Goal: Task Accomplishment & Management: Complete application form

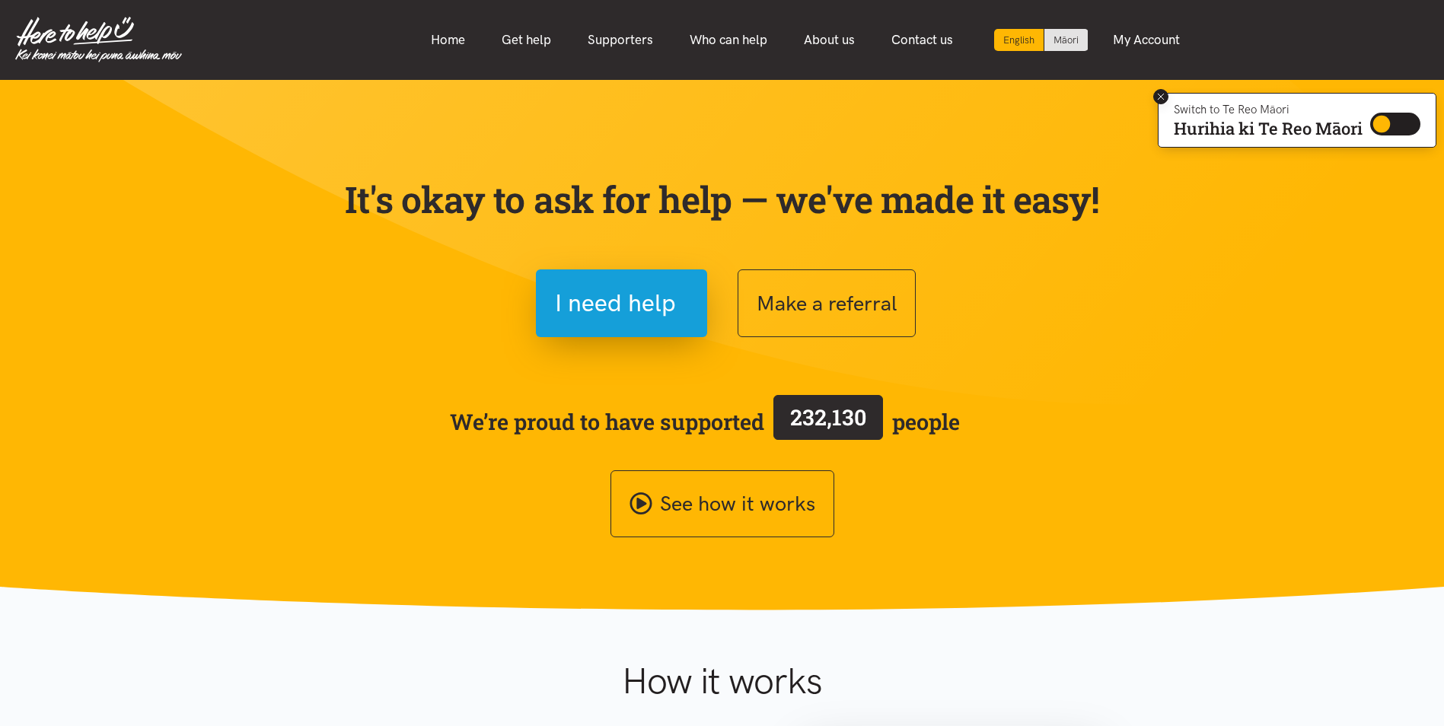
click at [1164, 102] on icon at bounding box center [1161, 96] width 11 height 11
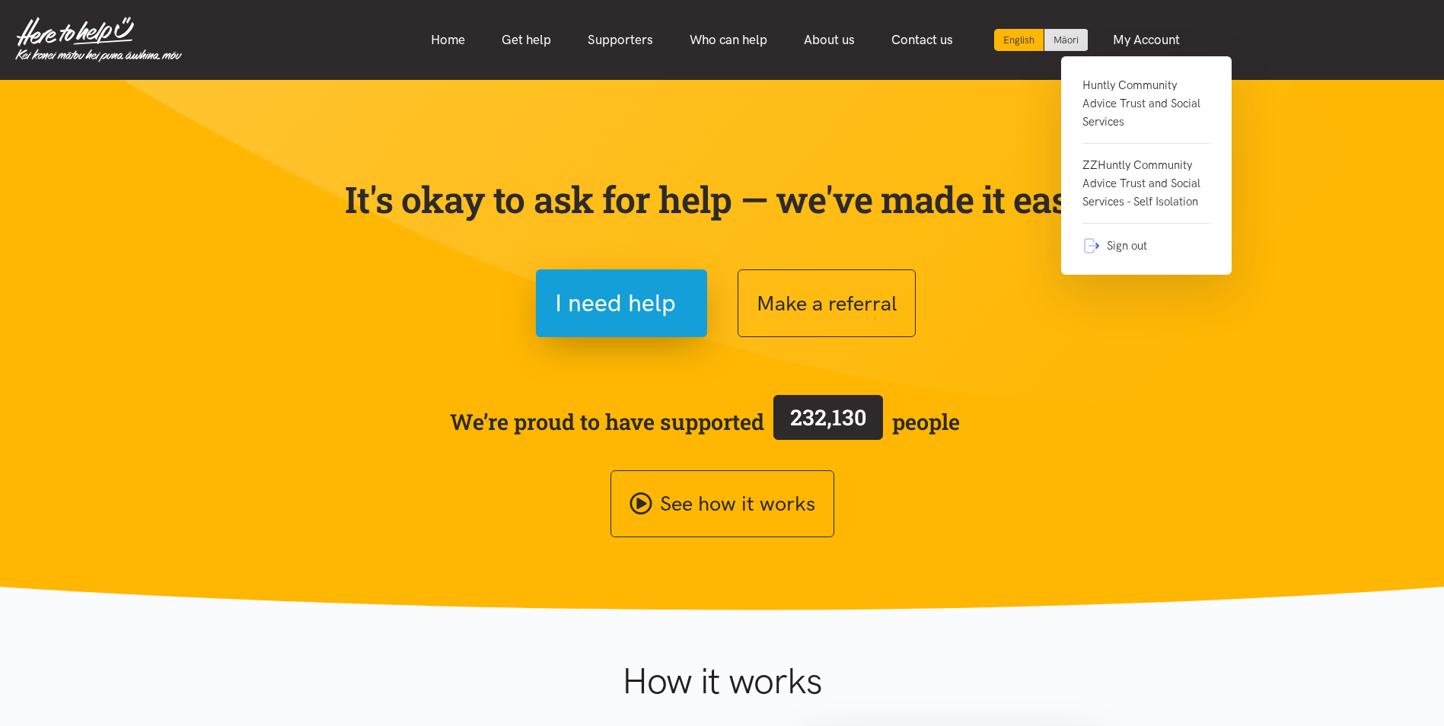
click at [1133, 112] on link "Huntly Community Advice Trust and Social Services" at bounding box center [1146, 110] width 128 height 68
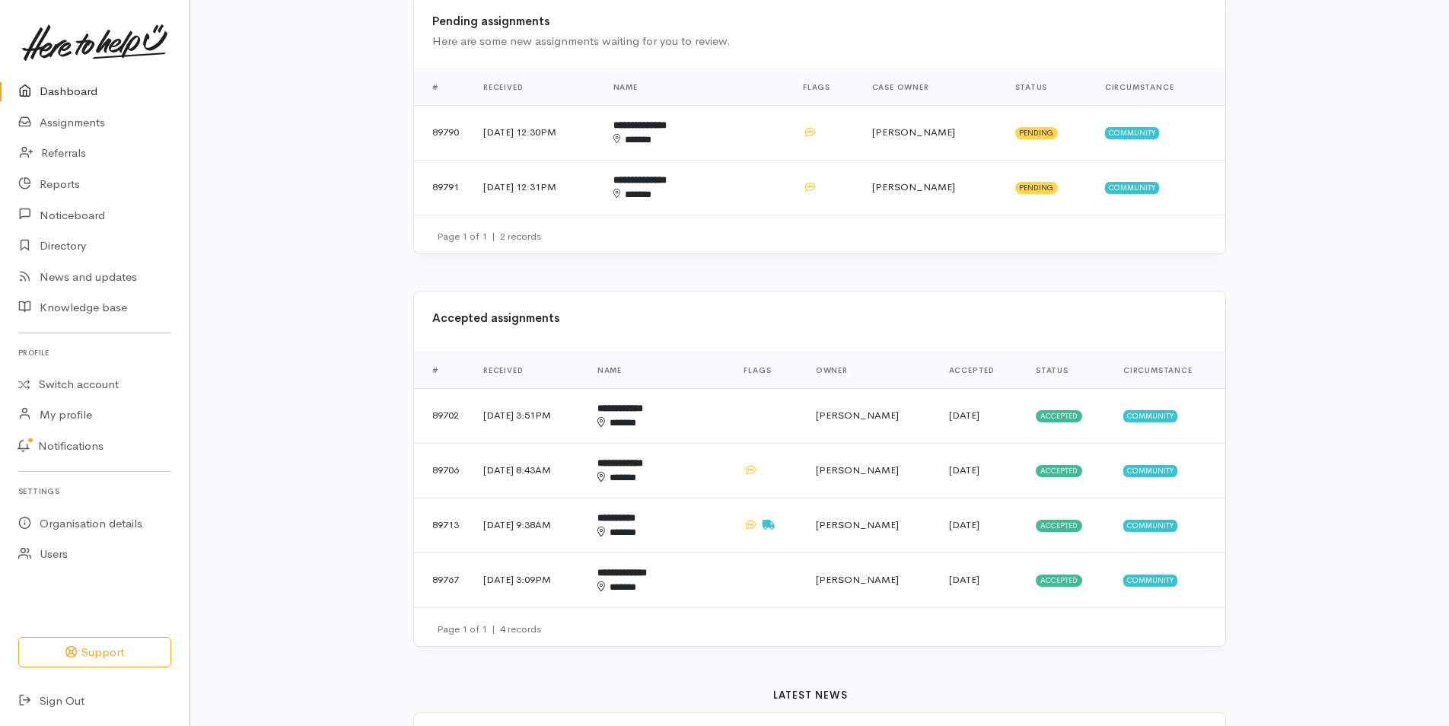
scroll to position [504, 0]
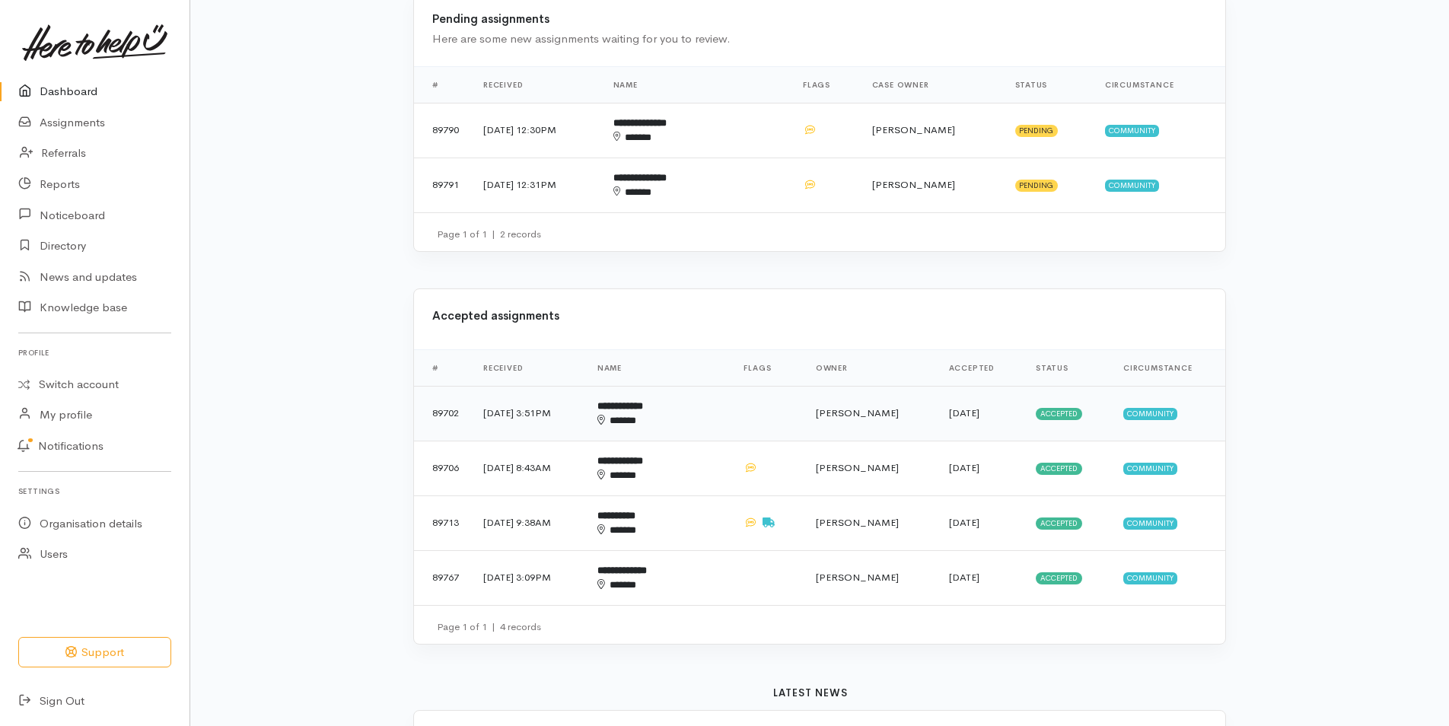
click at [643, 410] on b "**********" at bounding box center [621, 406] width 46 height 10
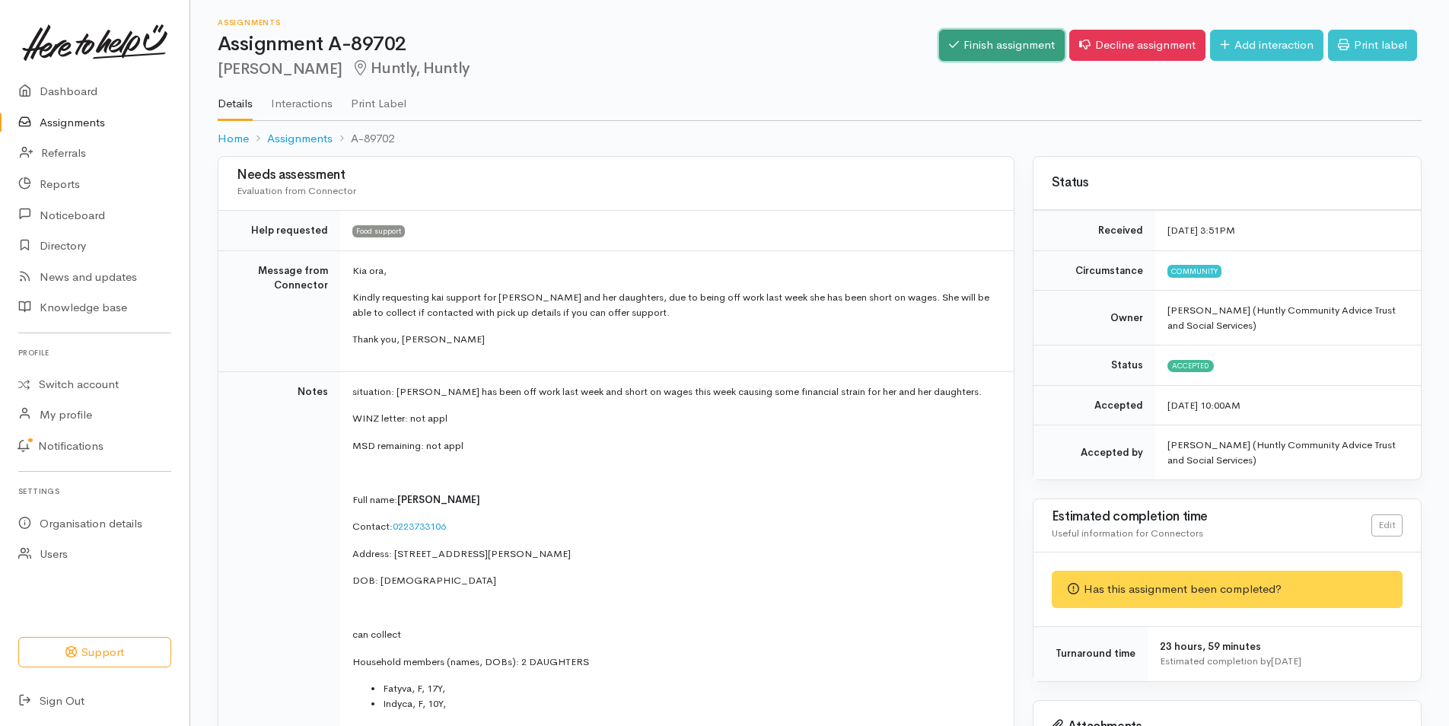
click at [998, 43] on link "Finish assignment" at bounding box center [1002, 45] width 126 height 31
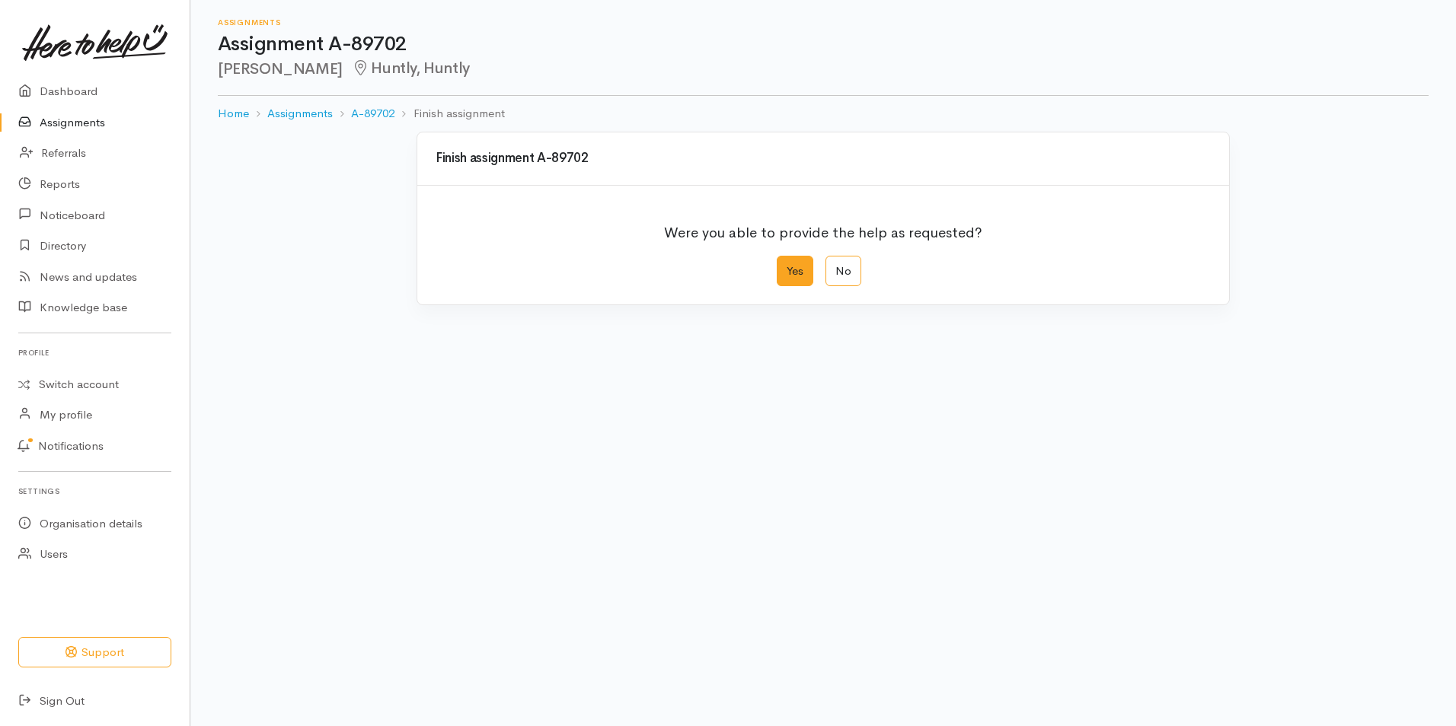
click at [796, 278] on label "Yes" at bounding box center [794, 271] width 37 height 31
click at [786, 266] on input "Yes" at bounding box center [781, 261] width 10 height 10
radio input "true"
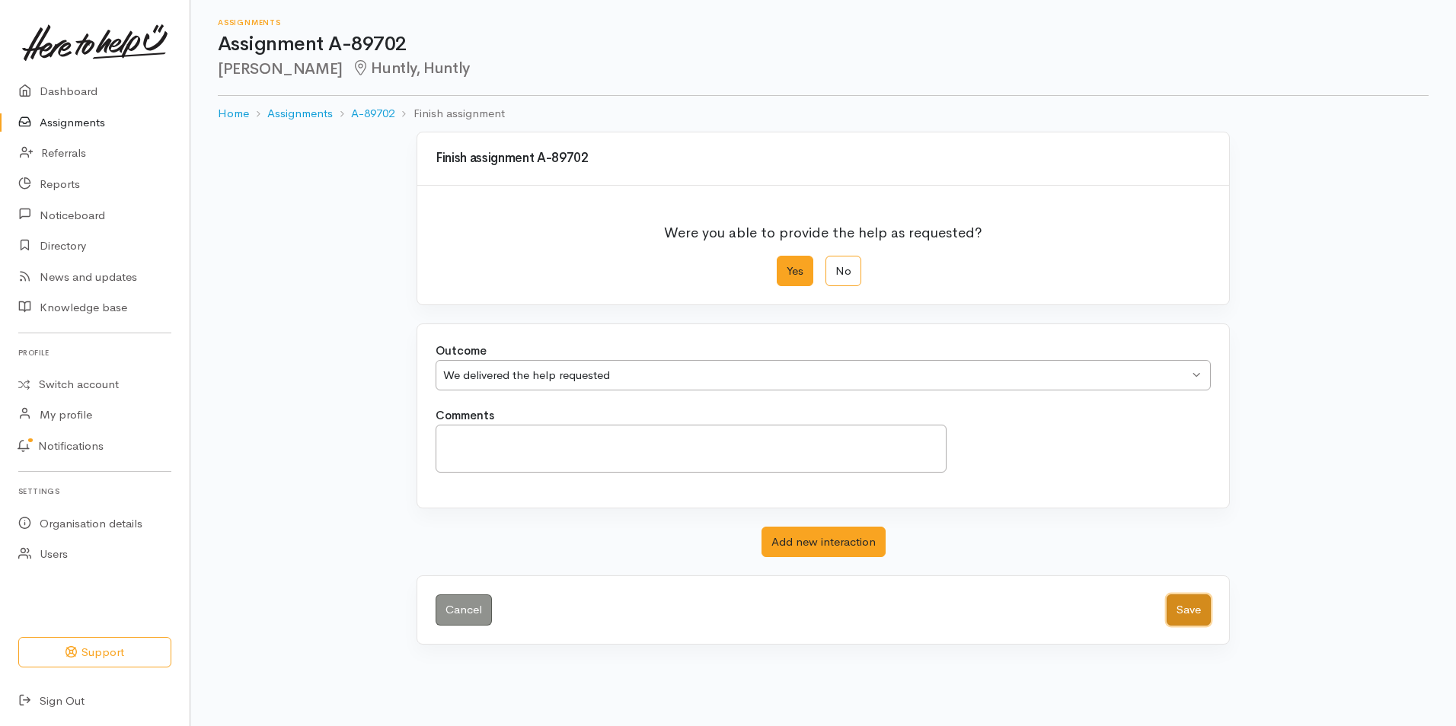
click at [1182, 612] on button "Save" at bounding box center [1188, 610] width 44 height 31
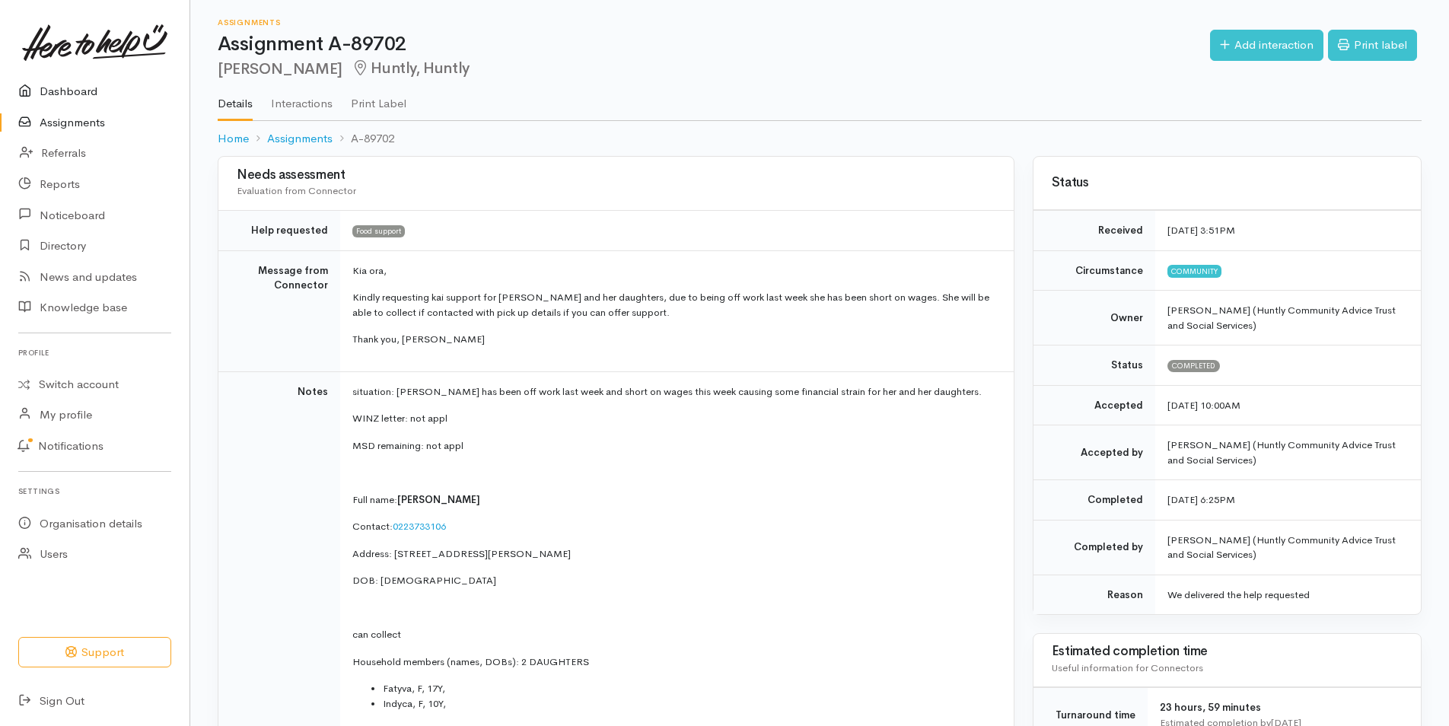
click at [68, 84] on link "Dashboard" at bounding box center [95, 91] width 190 height 31
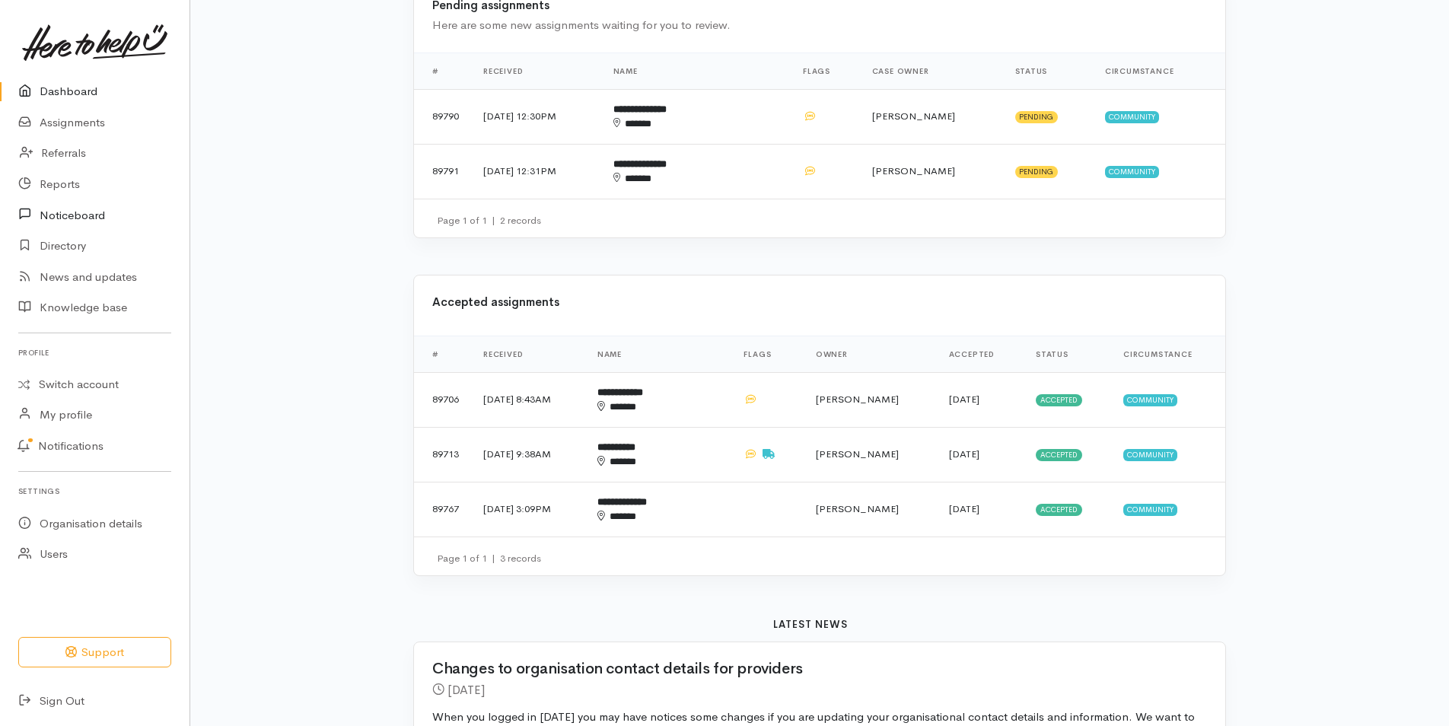
scroll to position [509, 0]
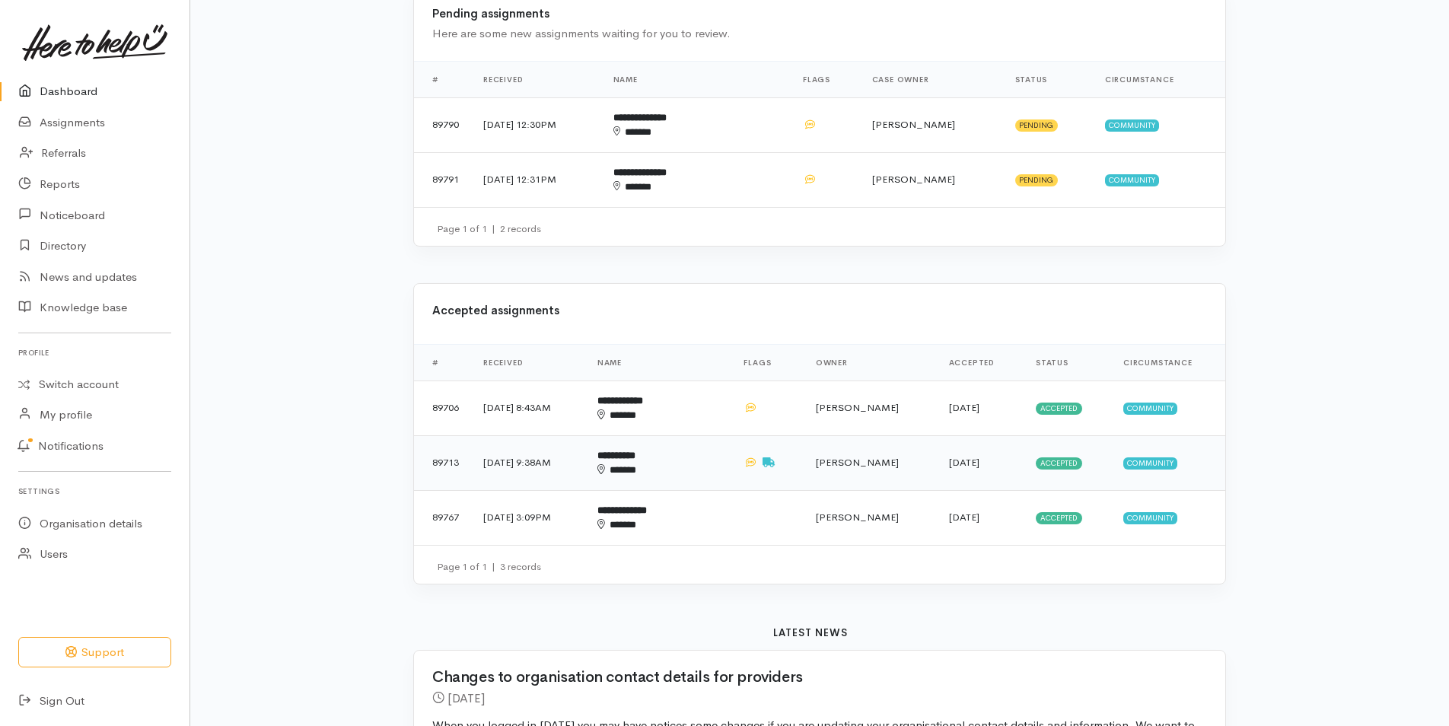
click at [655, 468] on div "******" at bounding box center [645, 470] width 94 height 15
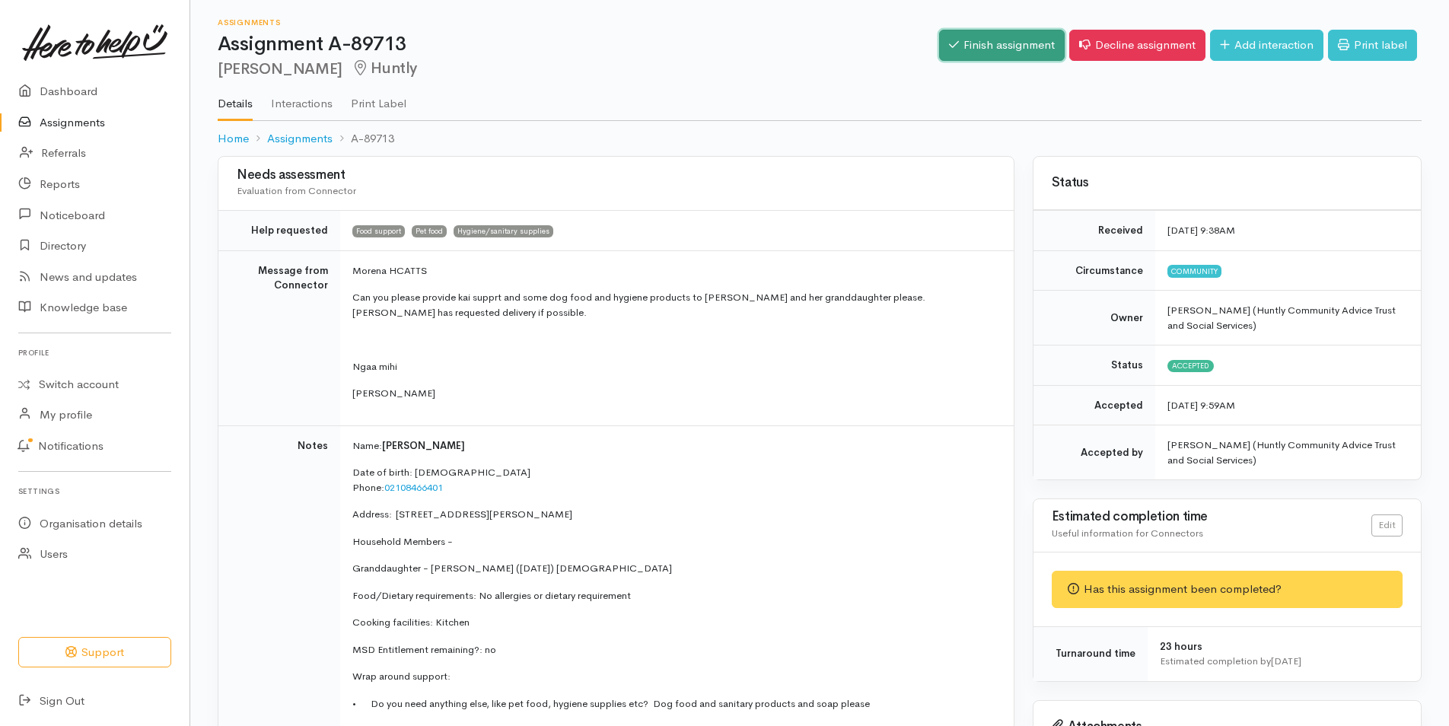
click at [1009, 39] on link "Finish assignment" at bounding box center [1002, 45] width 126 height 31
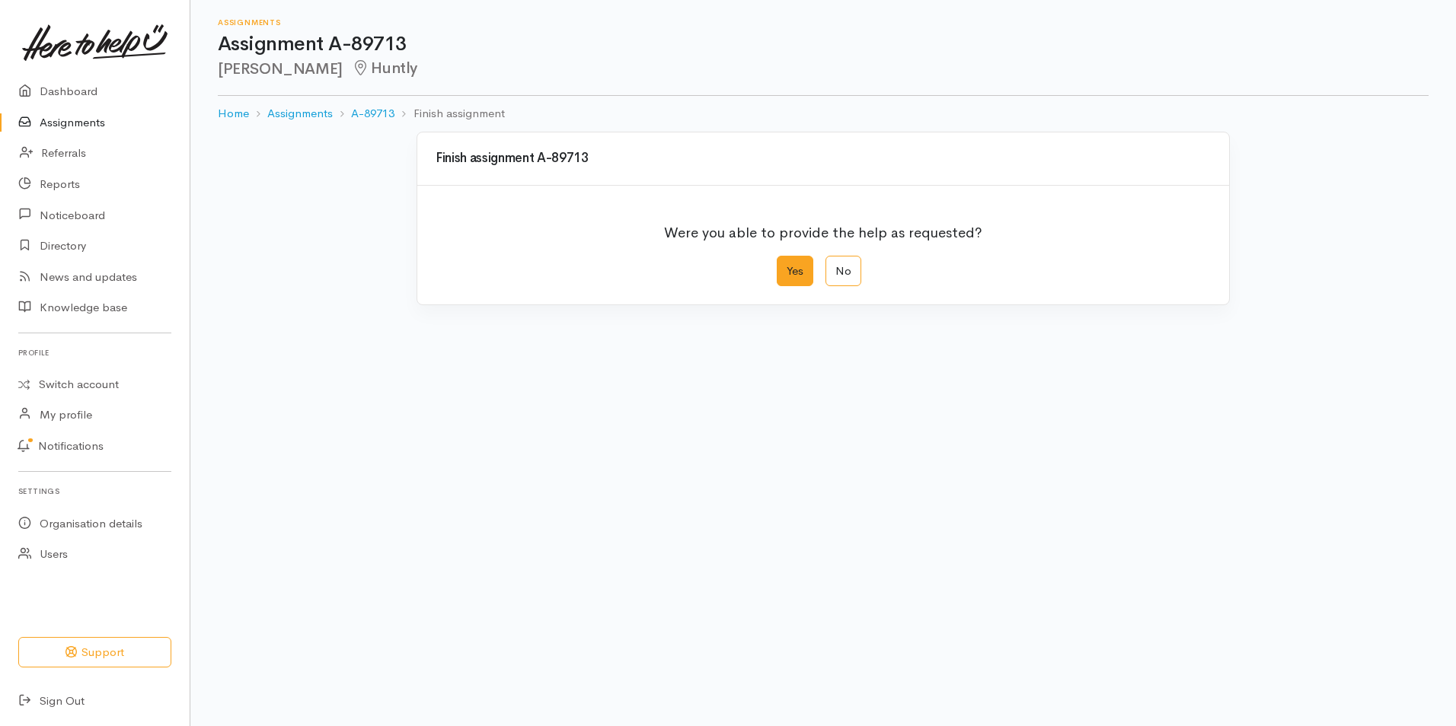
click at [805, 276] on label "Yes" at bounding box center [794, 271] width 37 height 31
click at [786, 266] on input "Yes" at bounding box center [781, 261] width 10 height 10
radio input "true"
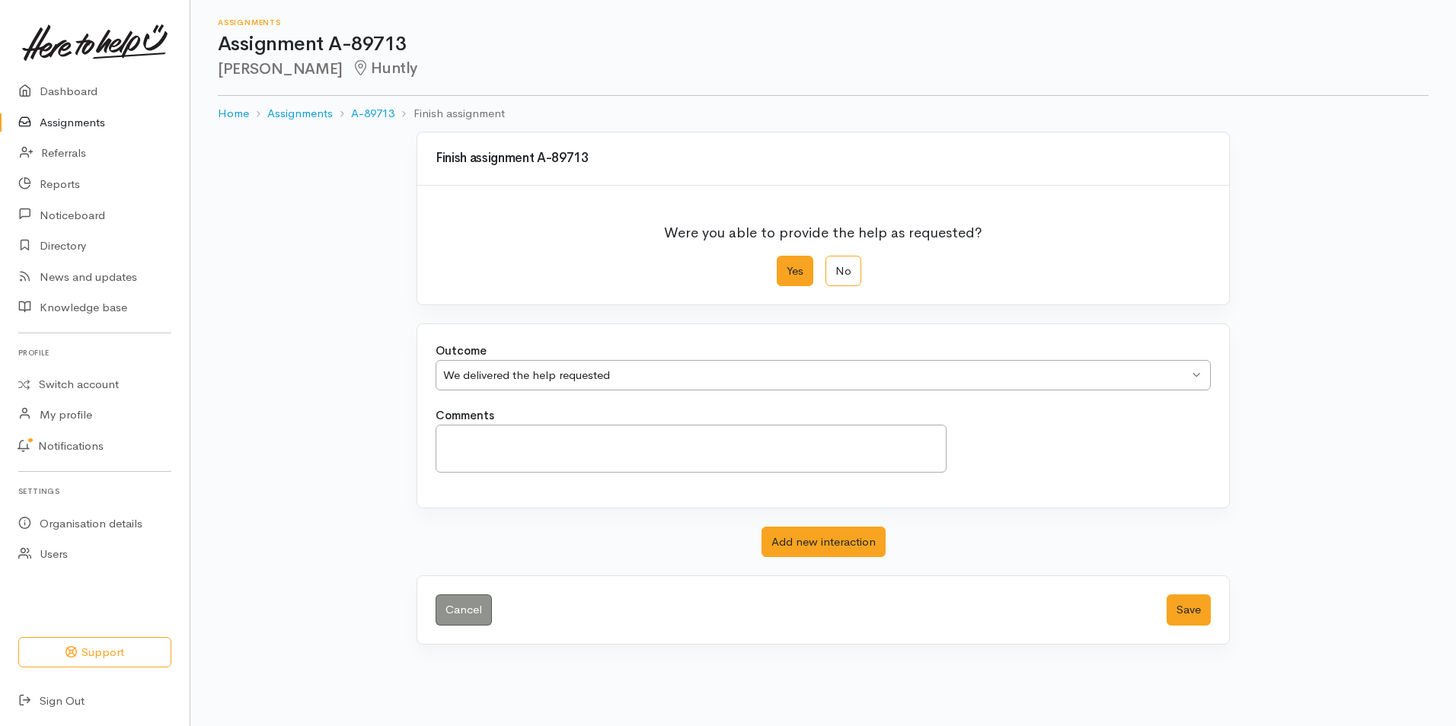
click at [805, 276] on label "Yes" at bounding box center [794, 271] width 37 height 31
click at [786, 266] on input "Yes" at bounding box center [781, 261] width 10 height 10
click at [794, 272] on label "Yes" at bounding box center [794, 271] width 37 height 31
click at [786, 266] on input "Yes" at bounding box center [781, 261] width 10 height 10
click at [1187, 621] on button "Save" at bounding box center [1188, 610] width 44 height 31
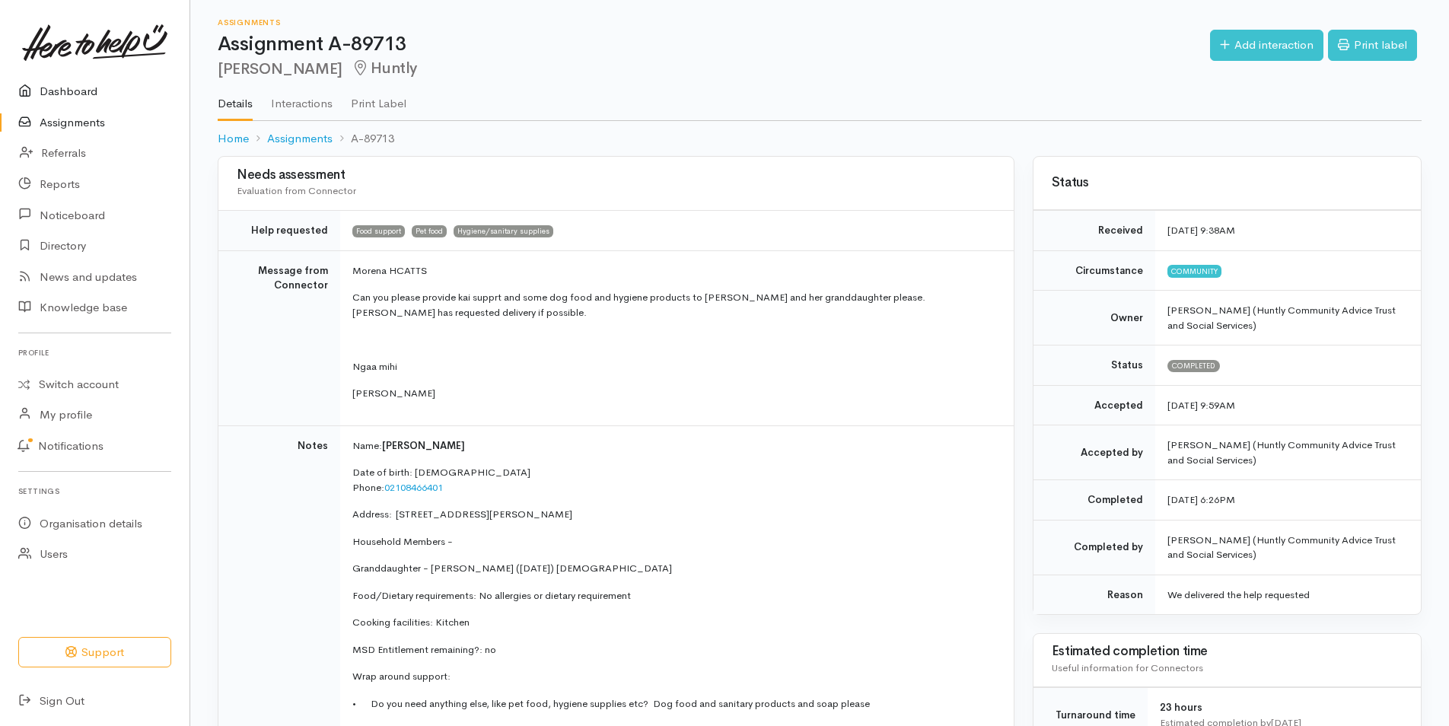
click at [75, 85] on link "Dashboard" at bounding box center [95, 91] width 190 height 31
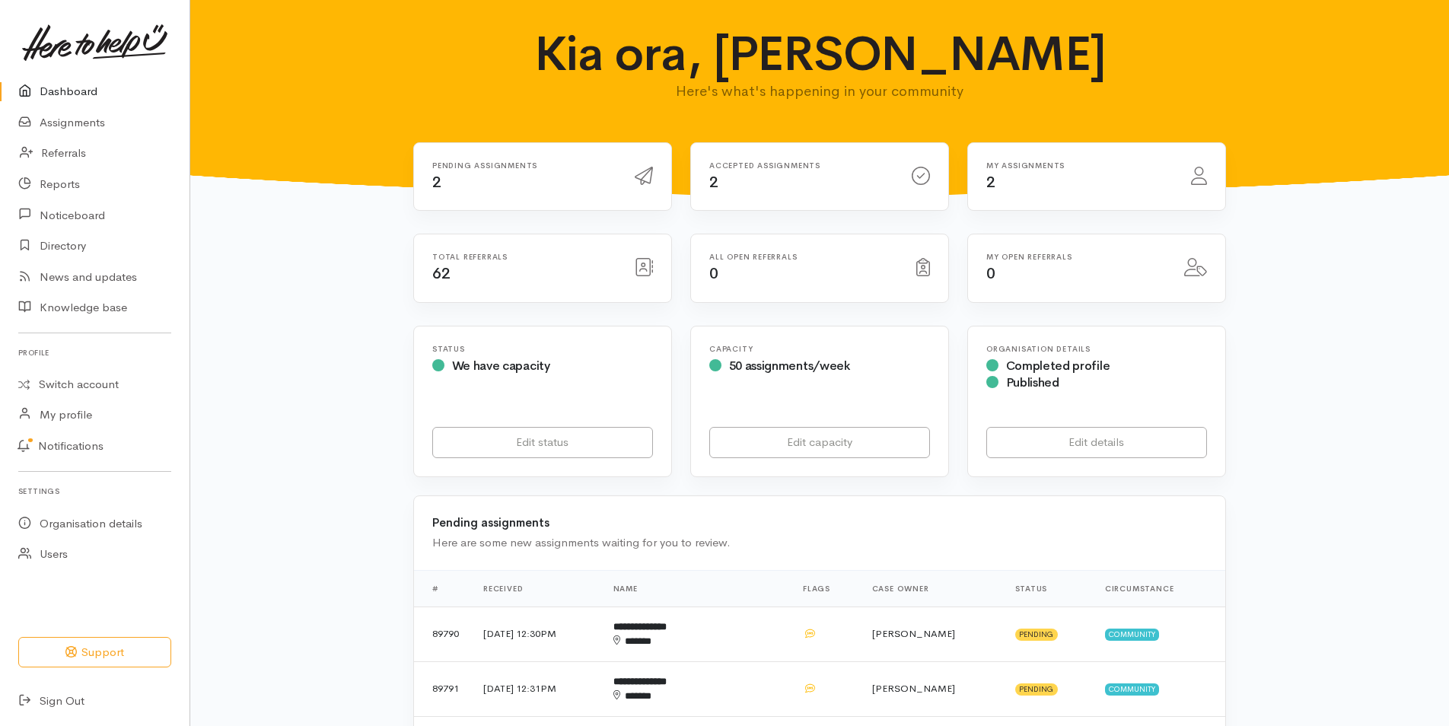
drag, startPoint x: 1448, startPoint y: 205, endPoint x: 1449, endPoint y: 274, distance: 69.3
click at [1449, 274] on html "Support Your 'Here to help u' liaison Your contact within the 'Here to help u' …" at bounding box center [724, 363] width 1449 height 726
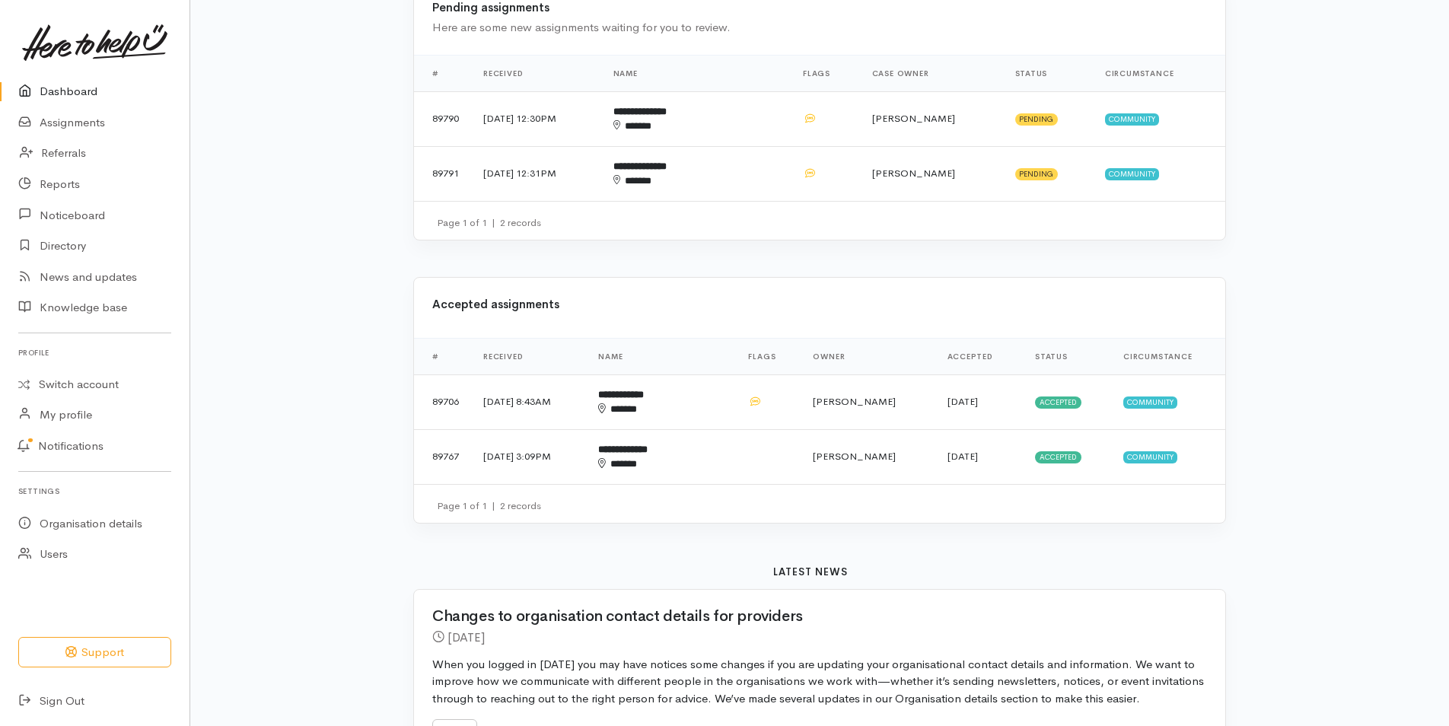
scroll to position [511, 0]
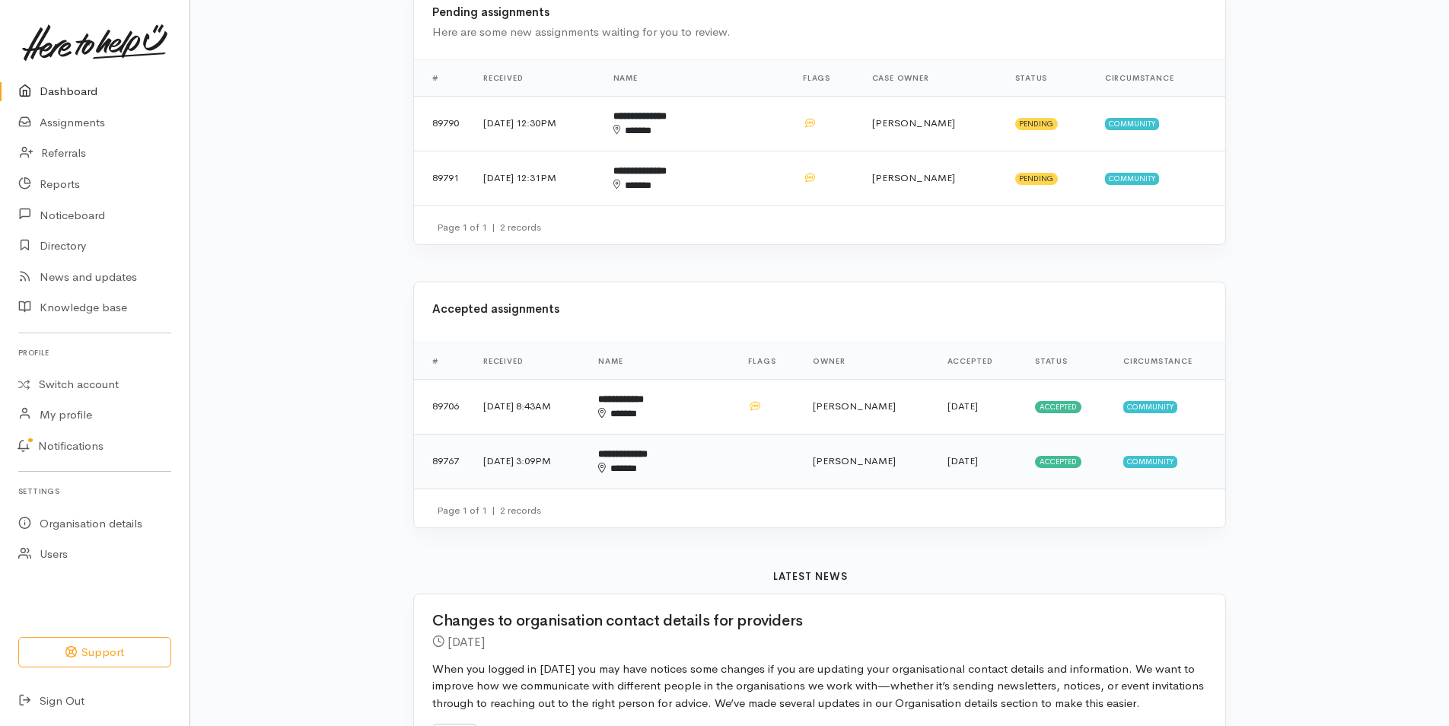
click at [648, 458] on b "**********" at bounding box center [622, 454] width 49 height 10
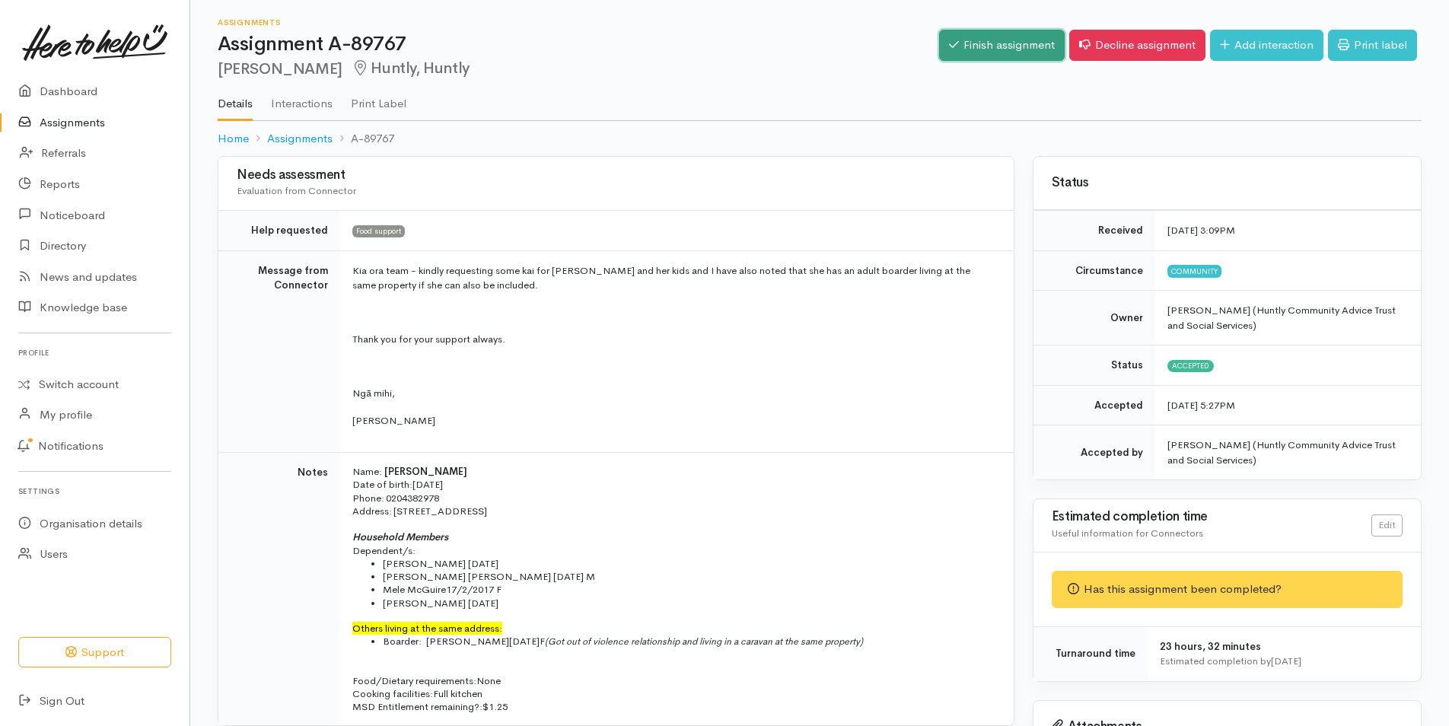
click at [1020, 40] on link "Finish assignment" at bounding box center [1002, 45] width 126 height 31
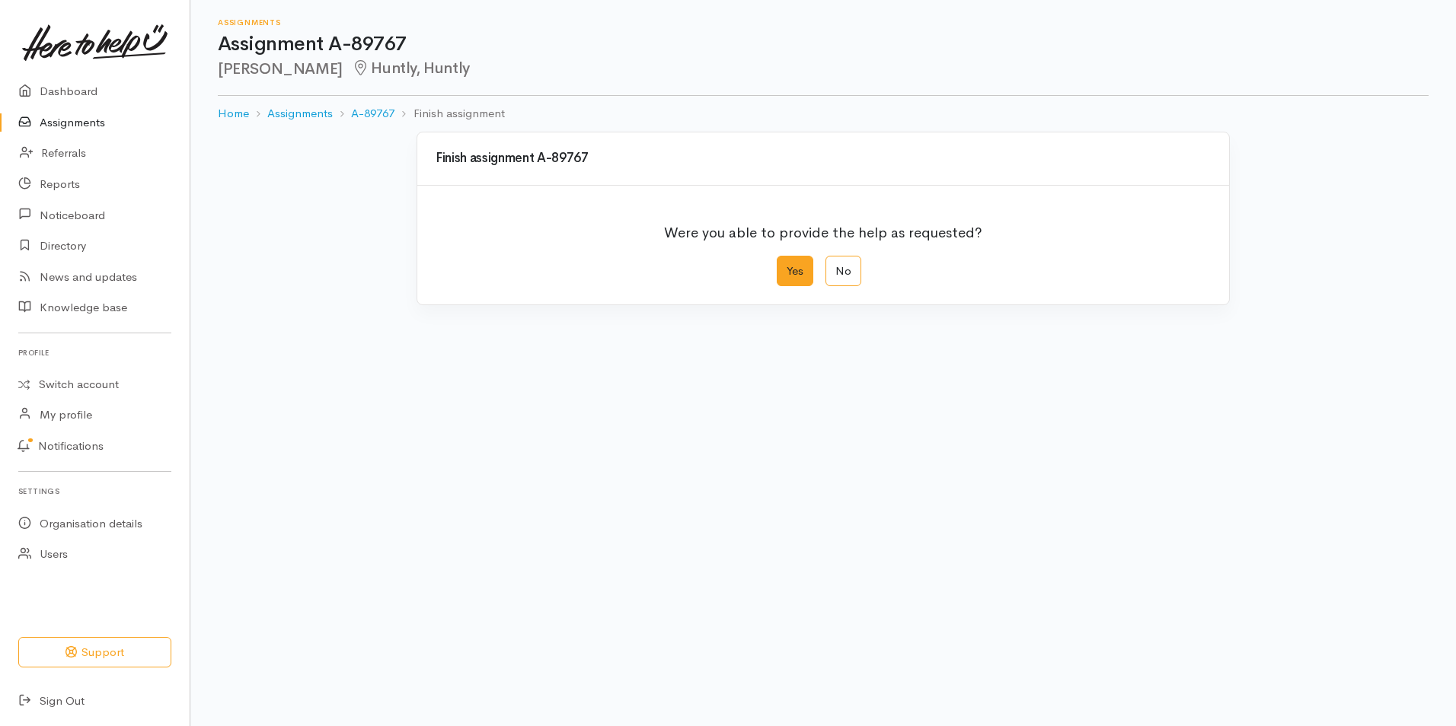
click at [791, 274] on label "Yes" at bounding box center [794, 271] width 37 height 31
click at [786, 266] on input "Yes" at bounding box center [781, 261] width 10 height 10
radio input "true"
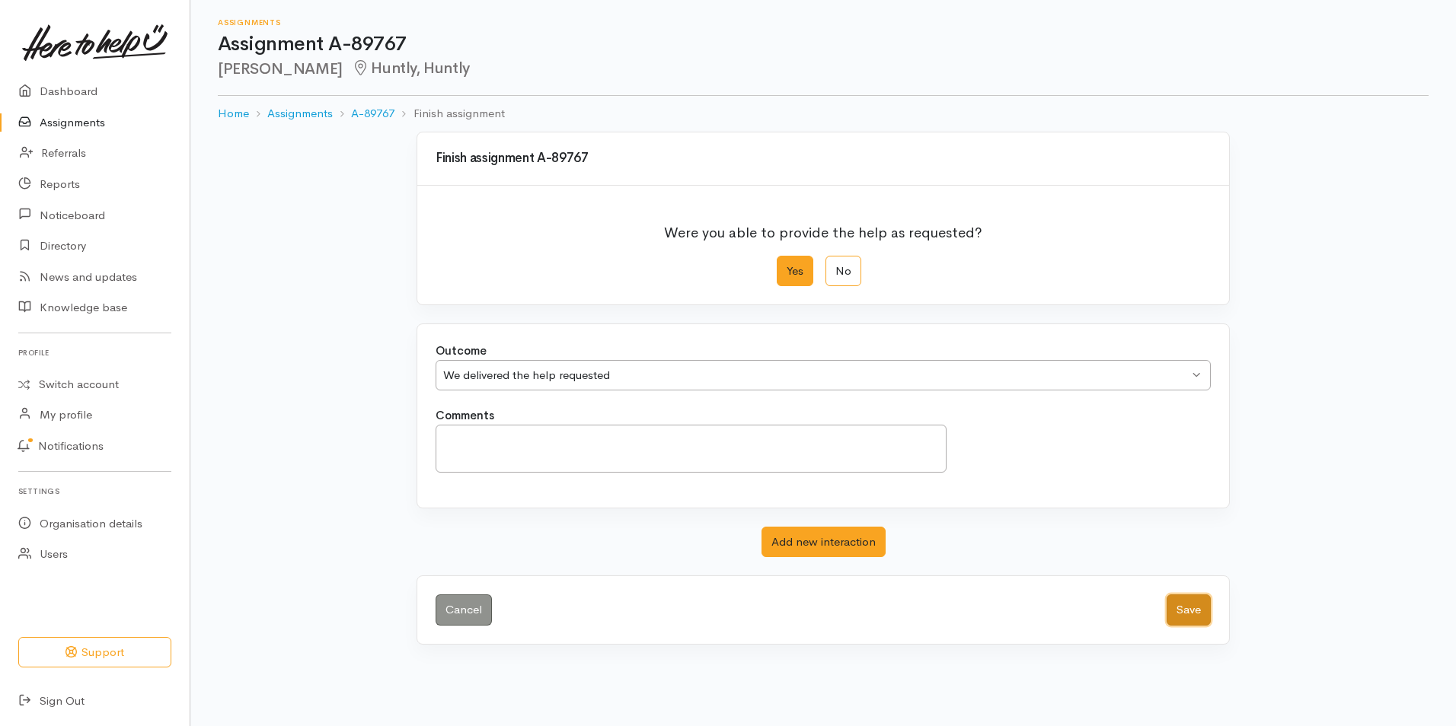
click at [1189, 601] on button "Save" at bounding box center [1188, 610] width 44 height 31
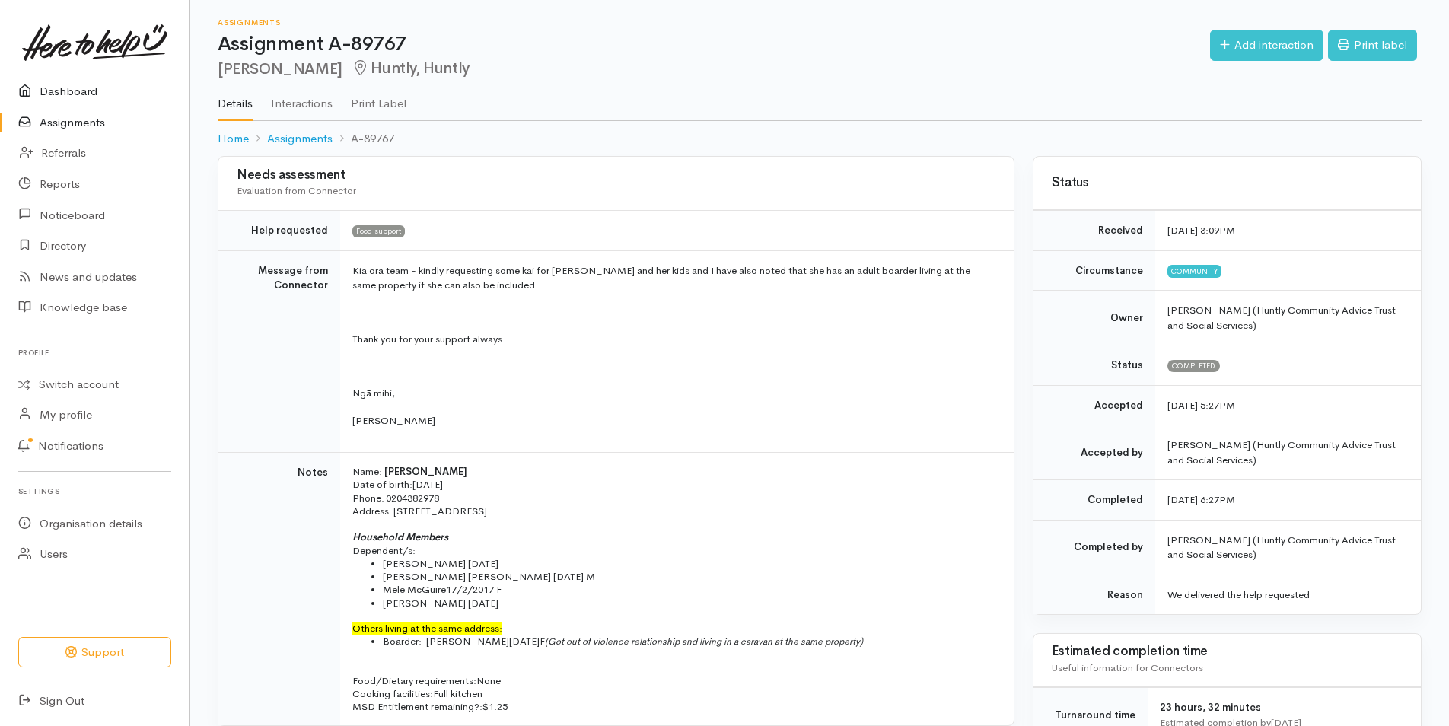
click at [64, 91] on link "Dashboard" at bounding box center [95, 91] width 190 height 31
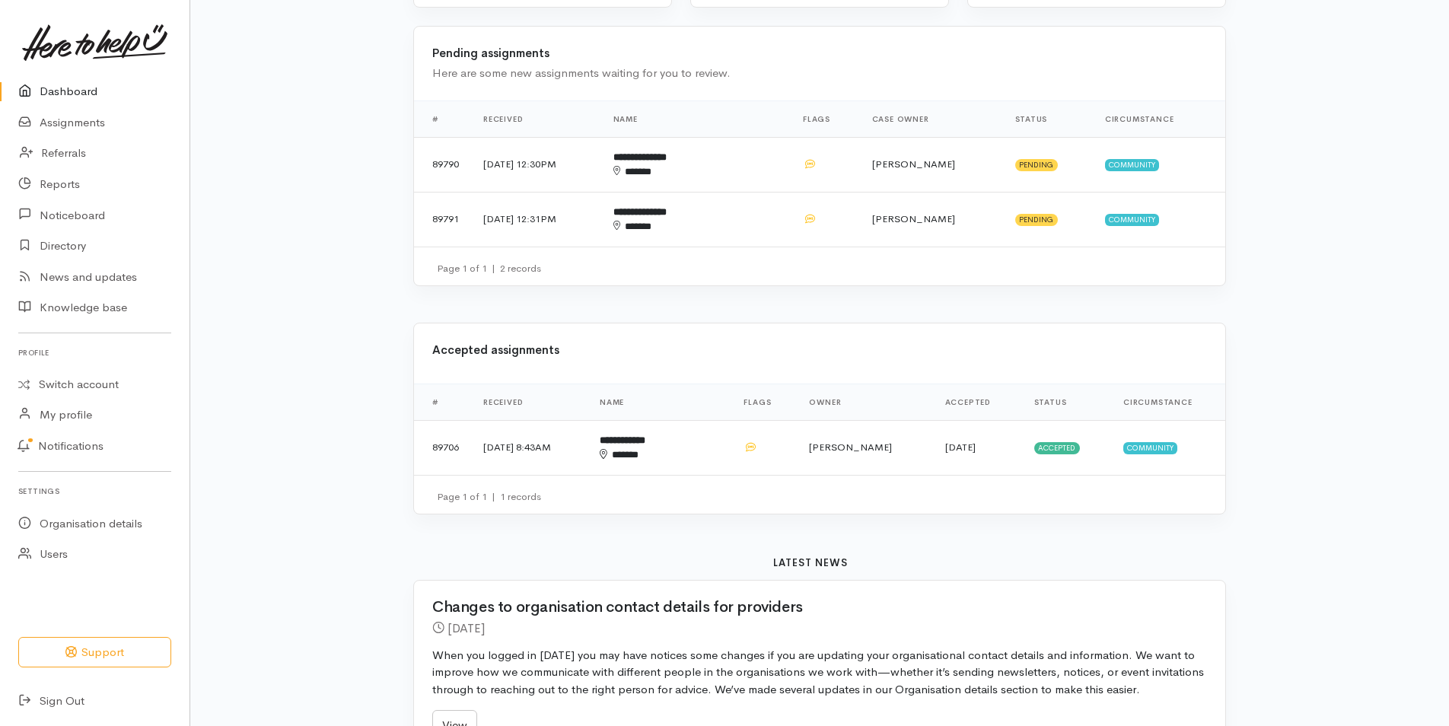
scroll to position [477, 0]
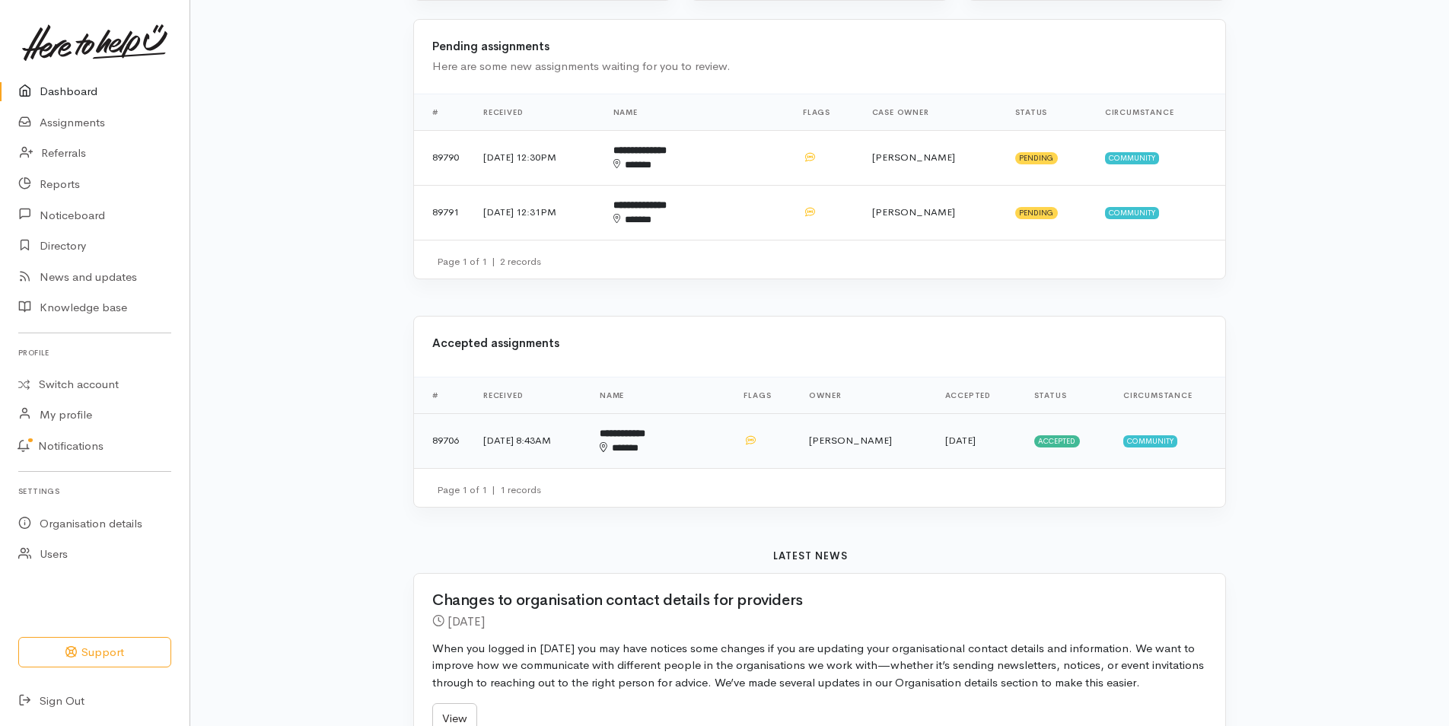
click at [646, 433] on b "**********" at bounding box center [623, 434] width 46 height 10
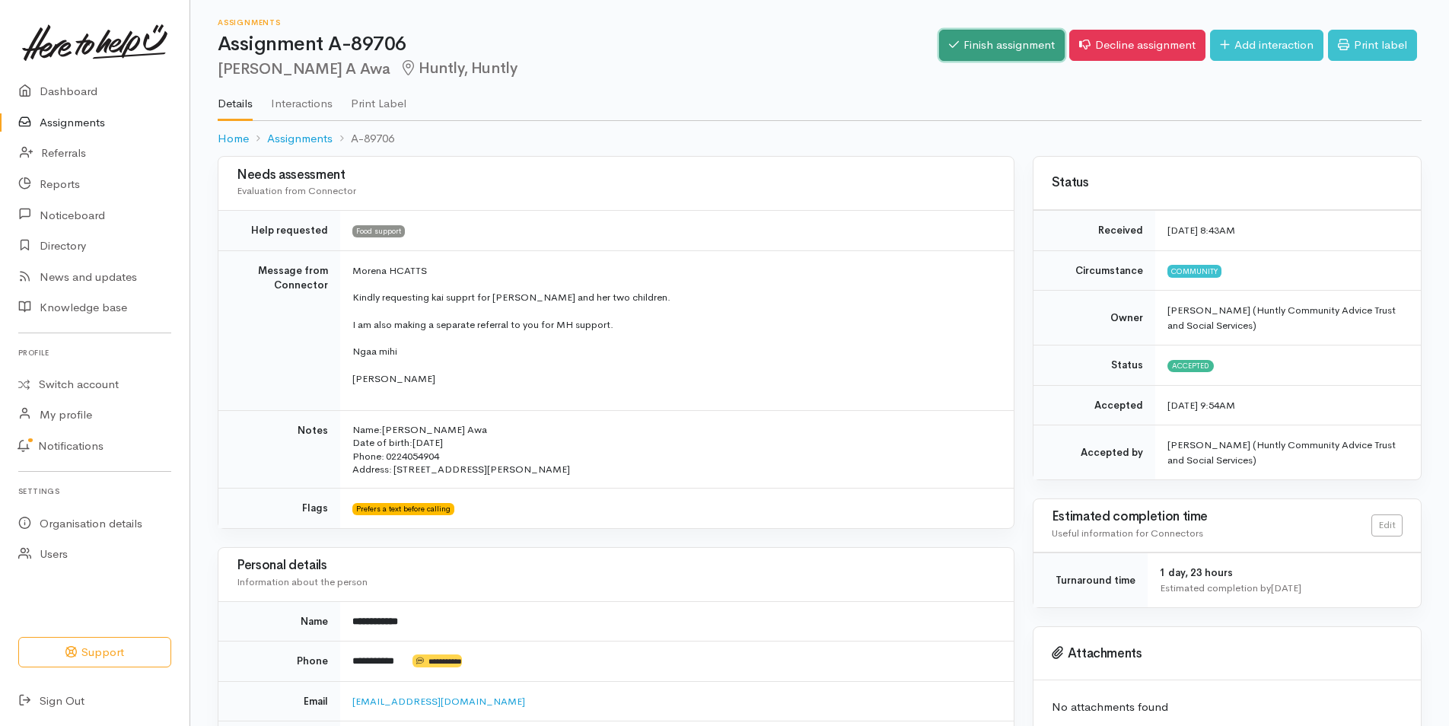
click at [990, 44] on link "Finish assignment" at bounding box center [1002, 45] width 126 height 31
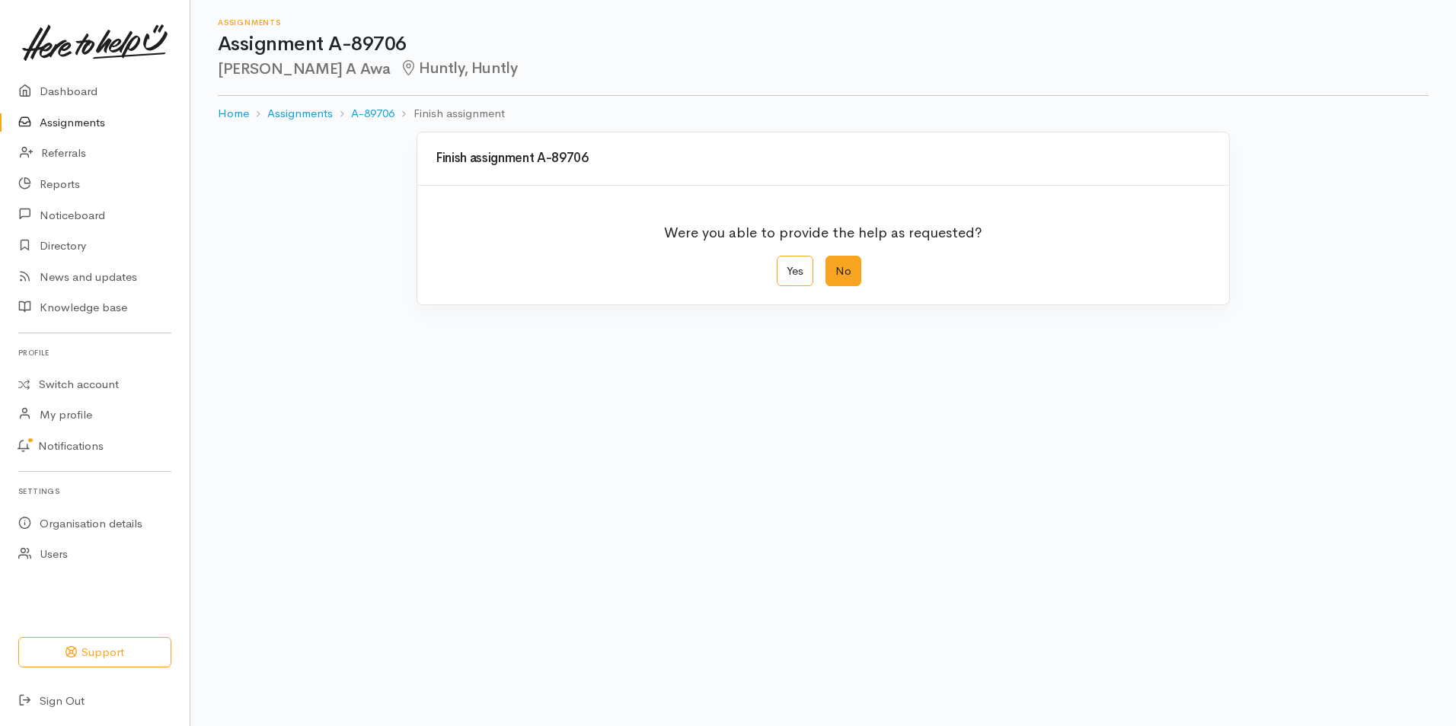
click at [840, 264] on label "No" at bounding box center [843, 271] width 36 height 31
click at [835, 264] on input "No" at bounding box center [830, 261] width 10 height 10
radio input "true"
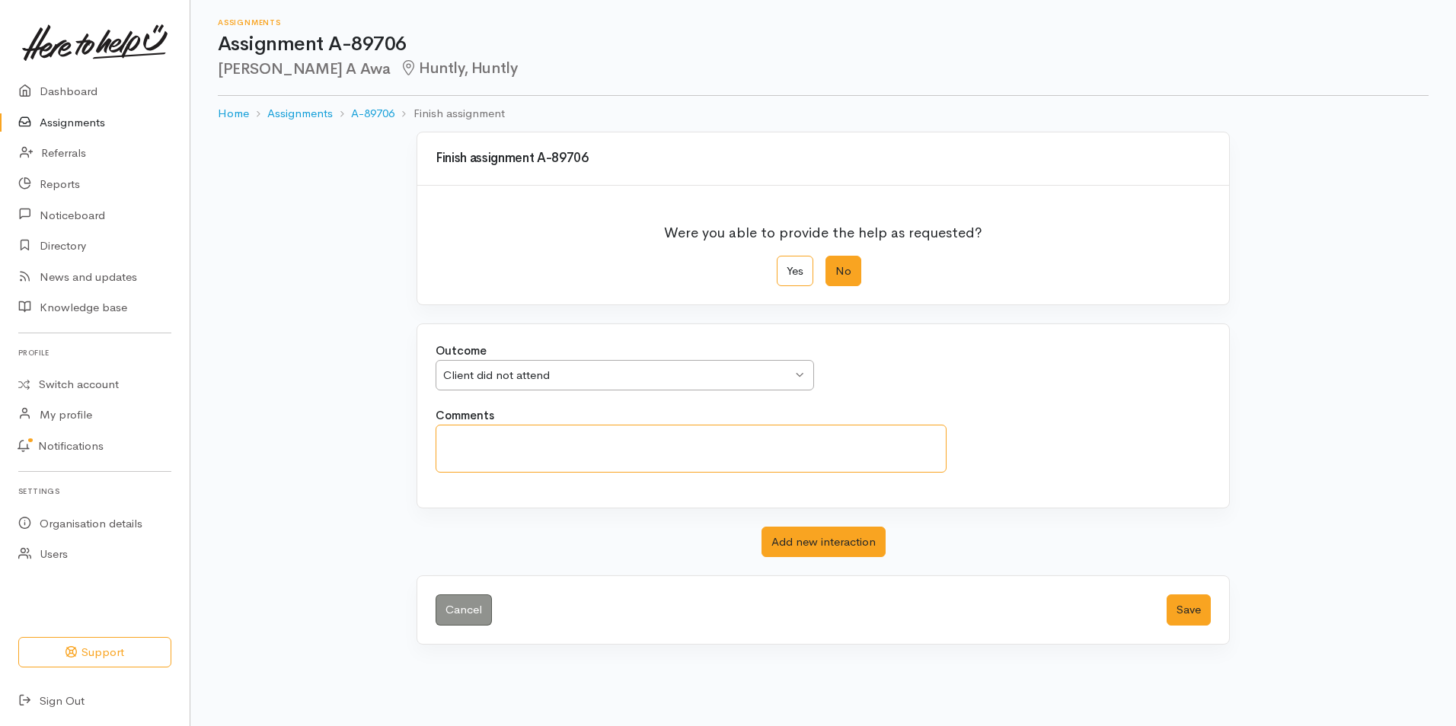
click at [461, 431] on textarea "Comments" at bounding box center [690, 449] width 511 height 48
drag, startPoint x: 441, startPoint y: 443, endPoint x: 687, endPoint y: 488, distance: 250.7
click at [687, 488] on div "Comments our volunteers are not here to to be disregarde" at bounding box center [822, 448] width 793 height 82
drag, startPoint x: 446, startPoint y: 444, endPoint x: 725, endPoint y: 447, distance: 279.4
click at [725, 447] on textarea "Corina needs to sort herself out, we are not here to" at bounding box center [690, 449] width 511 height 48
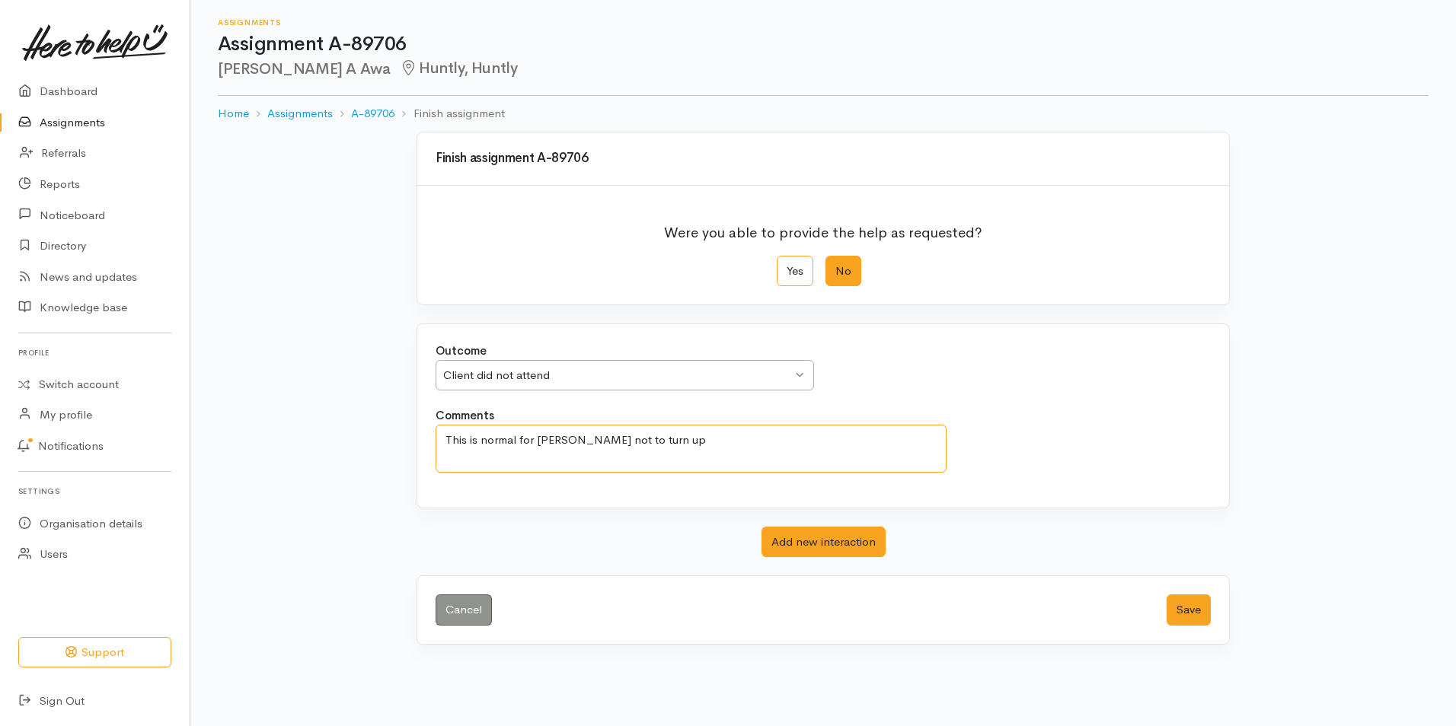
drag, startPoint x: 444, startPoint y: 439, endPoint x: 685, endPoint y: 463, distance: 242.5
click at [685, 463] on textarea "This is normal for Corina not to turn up" at bounding box center [690, 449] width 511 height 48
type textarea "I am really not sure why Corina orders parcels because she rarely picks them up."
drag, startPoint x: 690, startPoint y: 474, endPoint x: 887, endPoint y: 486, distance: 196.7
click at [887, 486] on div "Comments I am really not sure why Corina orders parcels because she rarely pick…" at bounding box center [822, 448] width 793 height 82
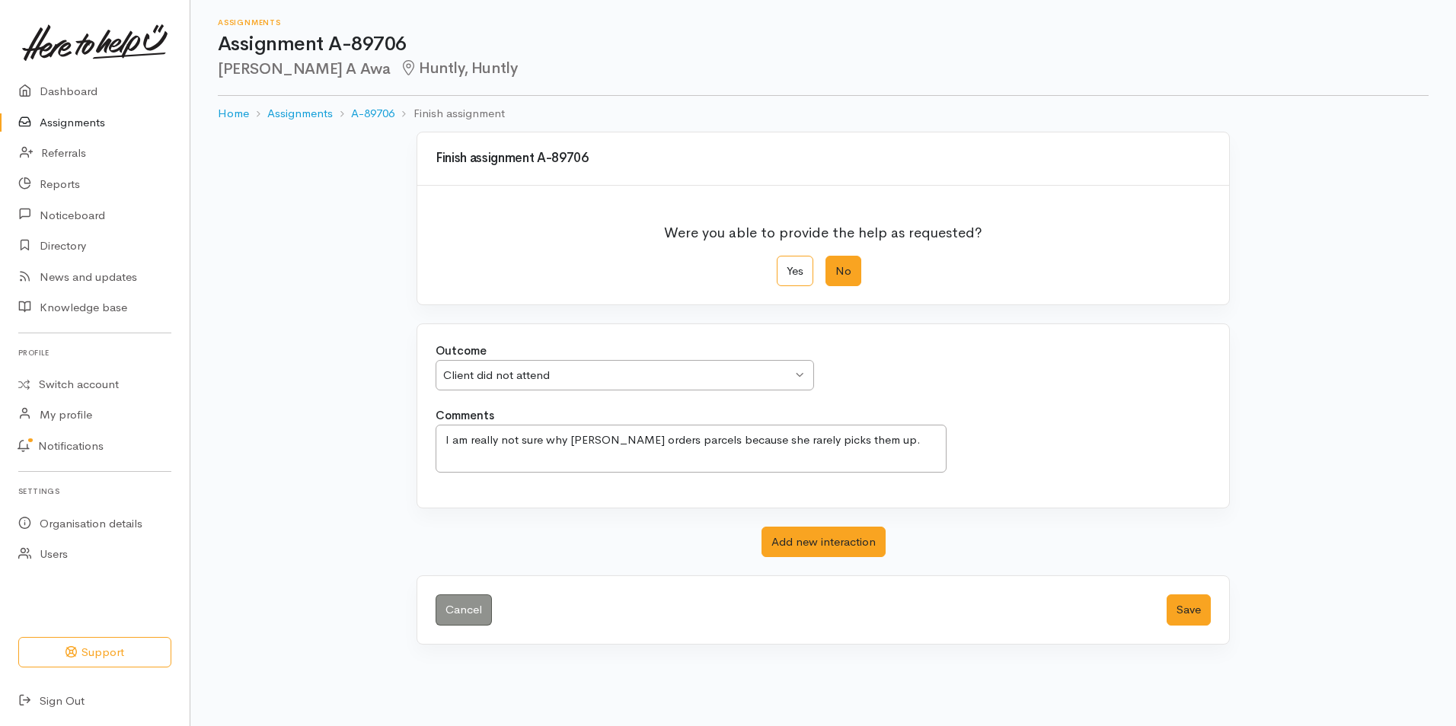
click at [1028, 469] on div "Comments I am really not sure why Corina orders parcels because she rarely pick…" at bounding box center [822, 448] width 793 height 82
click at [1179, 609] on button "Save" at bounding box center [1188, 610] width 44 height 31
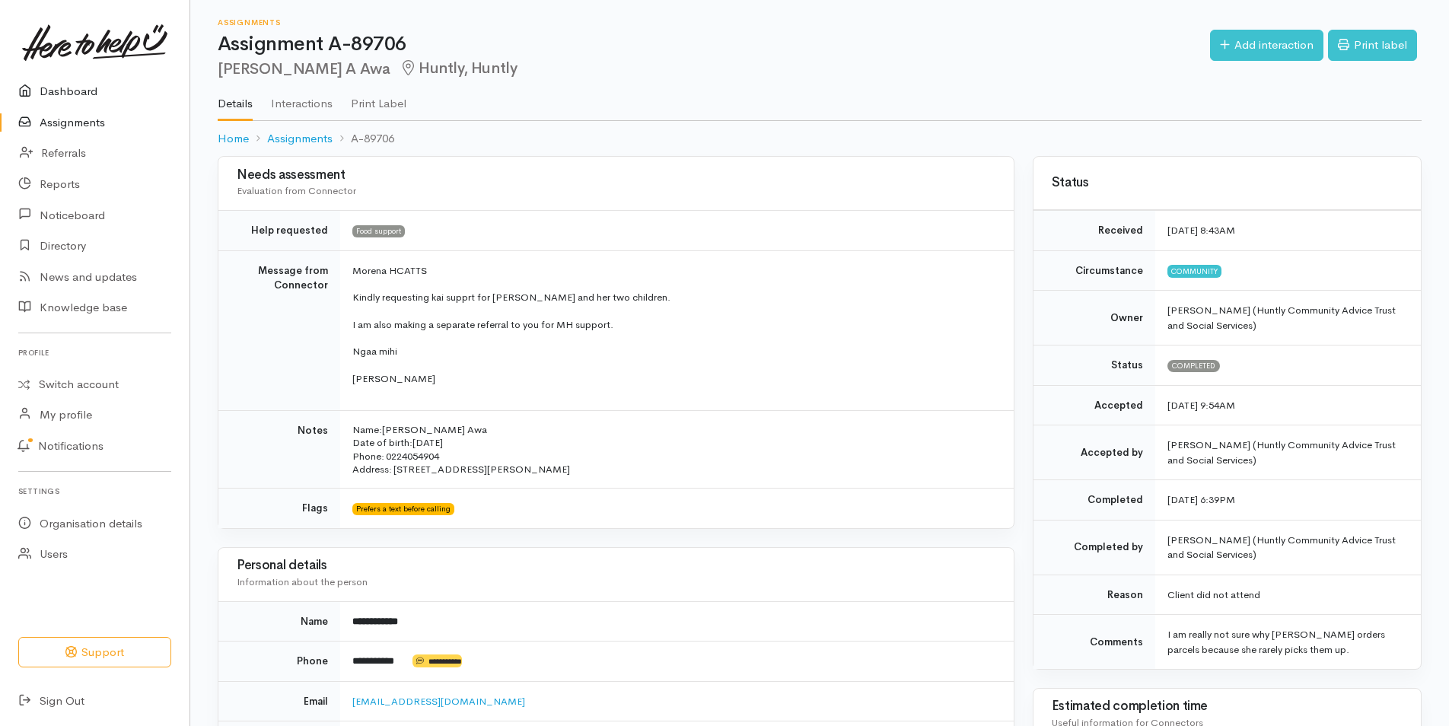
click at [76, 94] on link "Dashboard" at bounding box center [95, 91] width 190 height 31
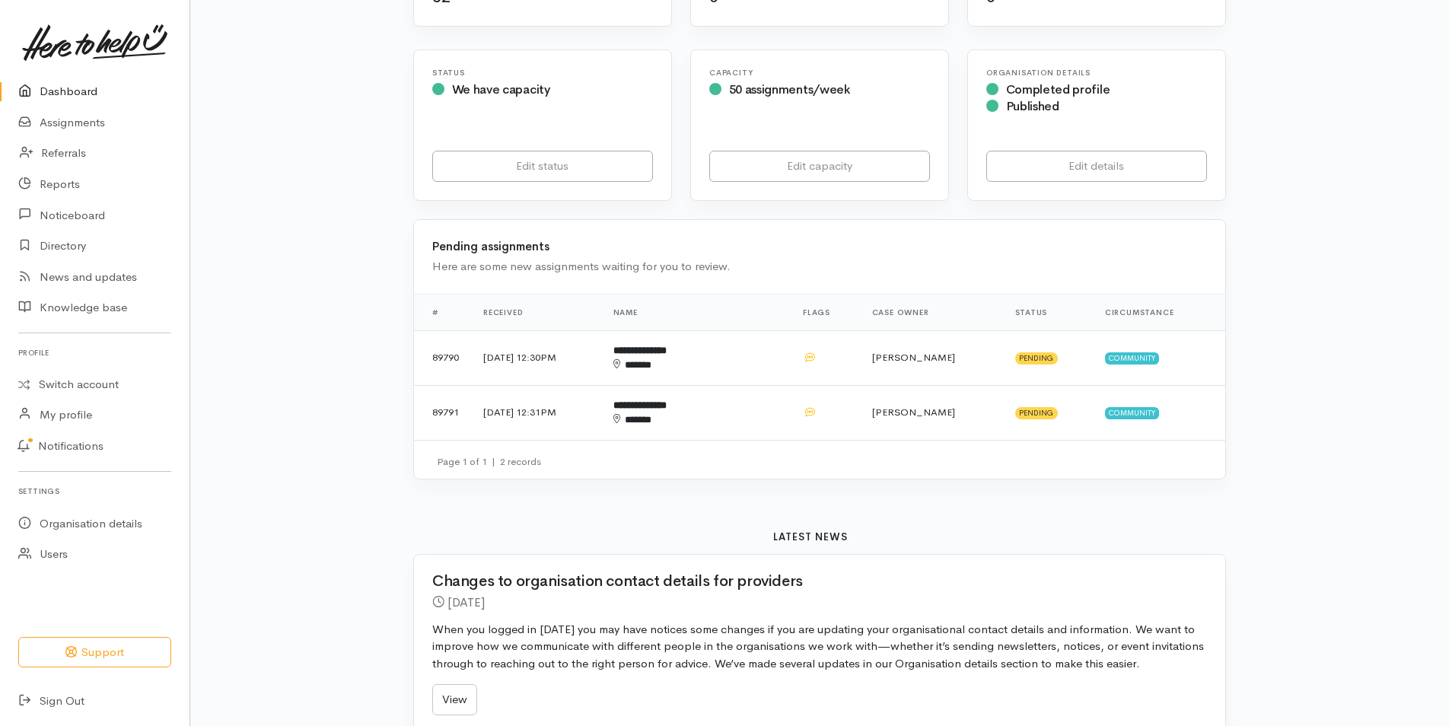
scroll to position [281, 0]
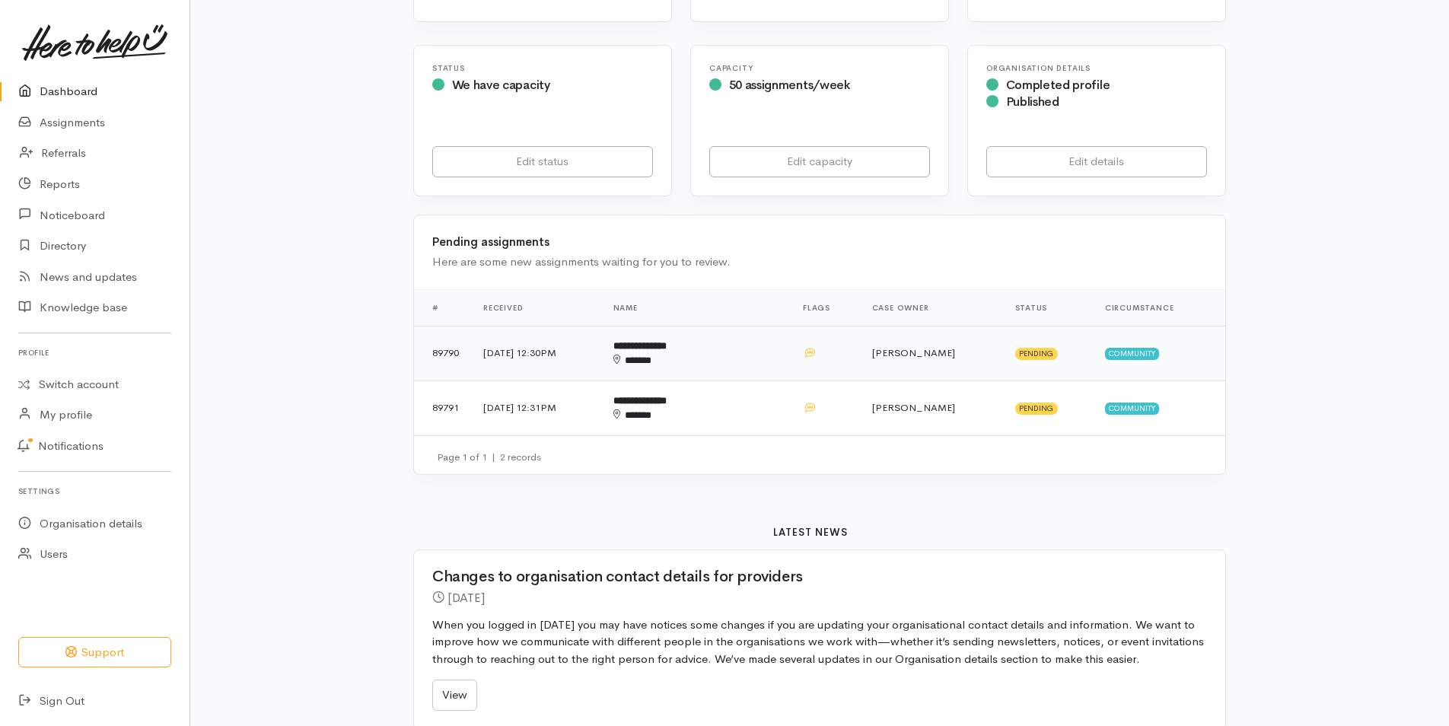
click at [698, 354] on div "******" at bounding box center [673, 360] width 118 height 15
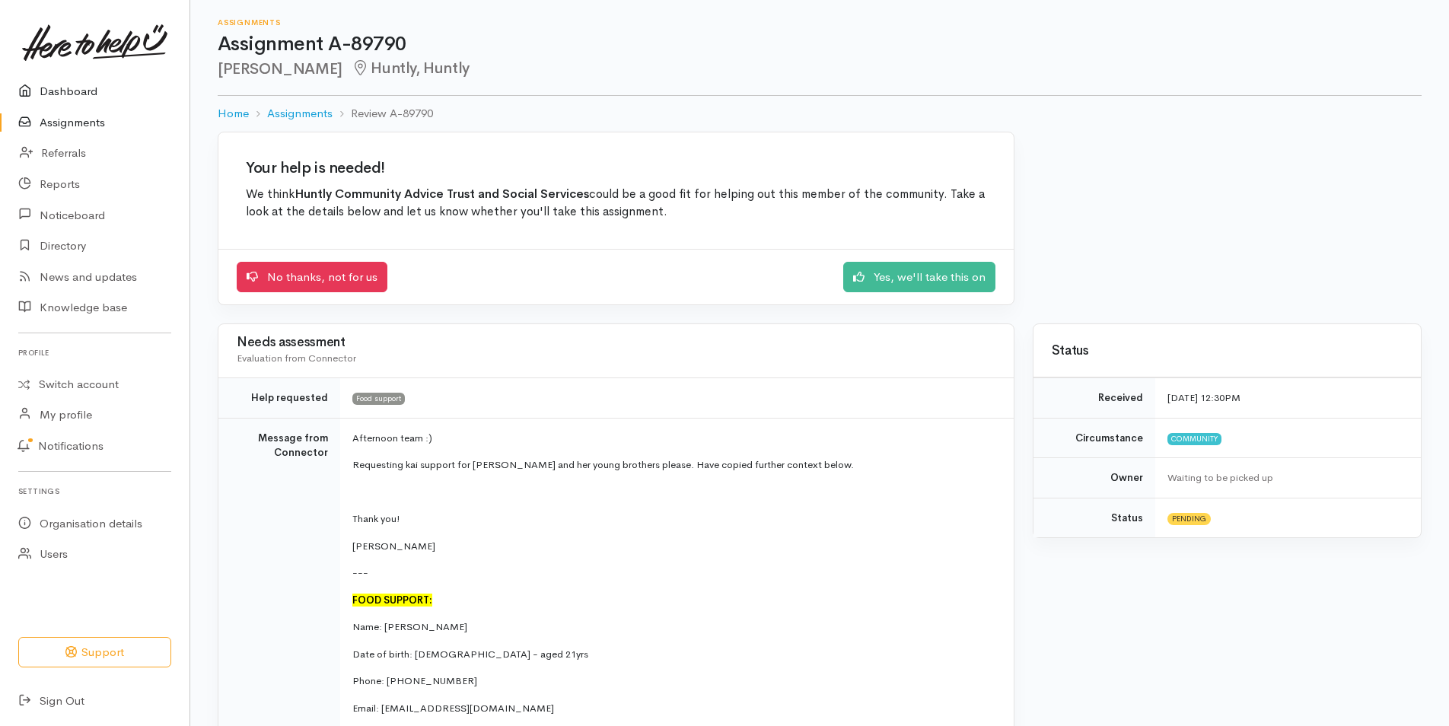
click at [81, 93] on link "Dashboard" at bounding box center [95, 91] width 190 height 31
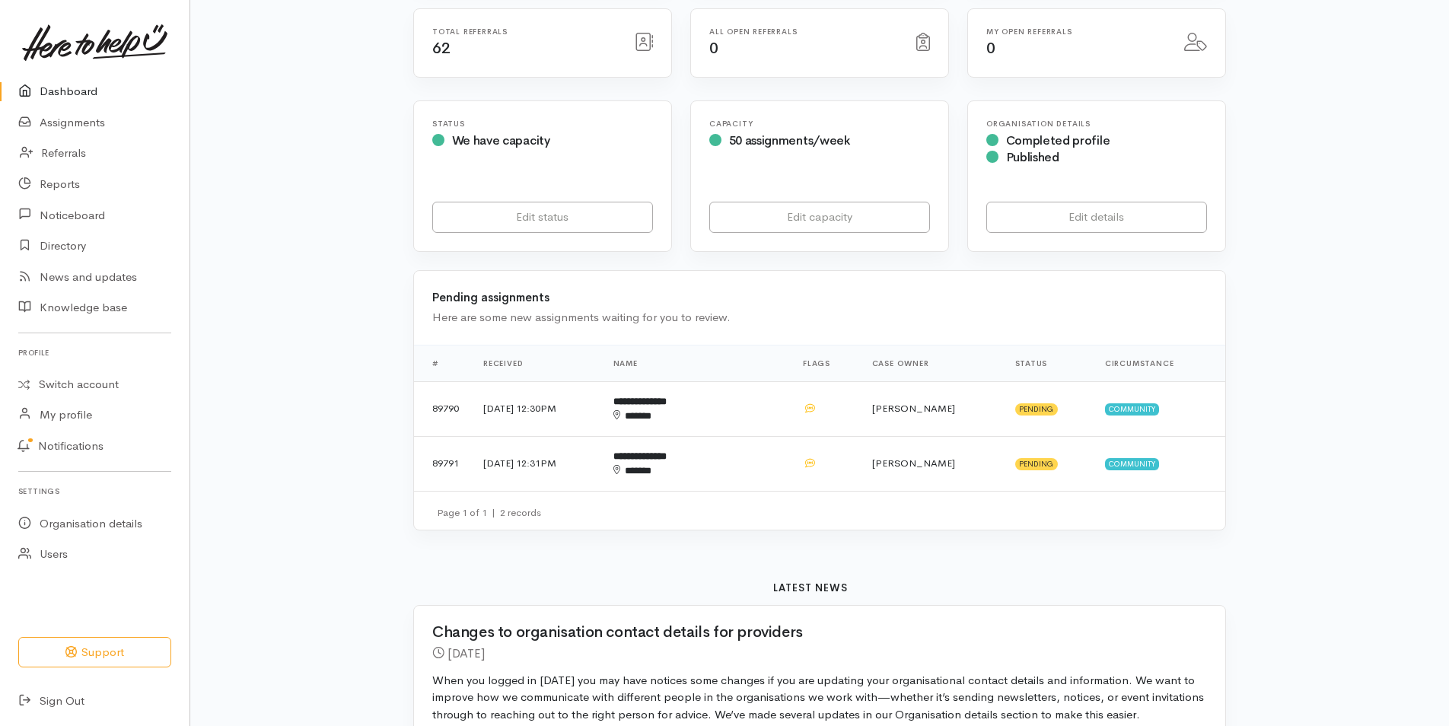
scroll to position [226, 0]
click at [667, 458] on b "**********" at bounding box center [640, 456] width 53 height 10
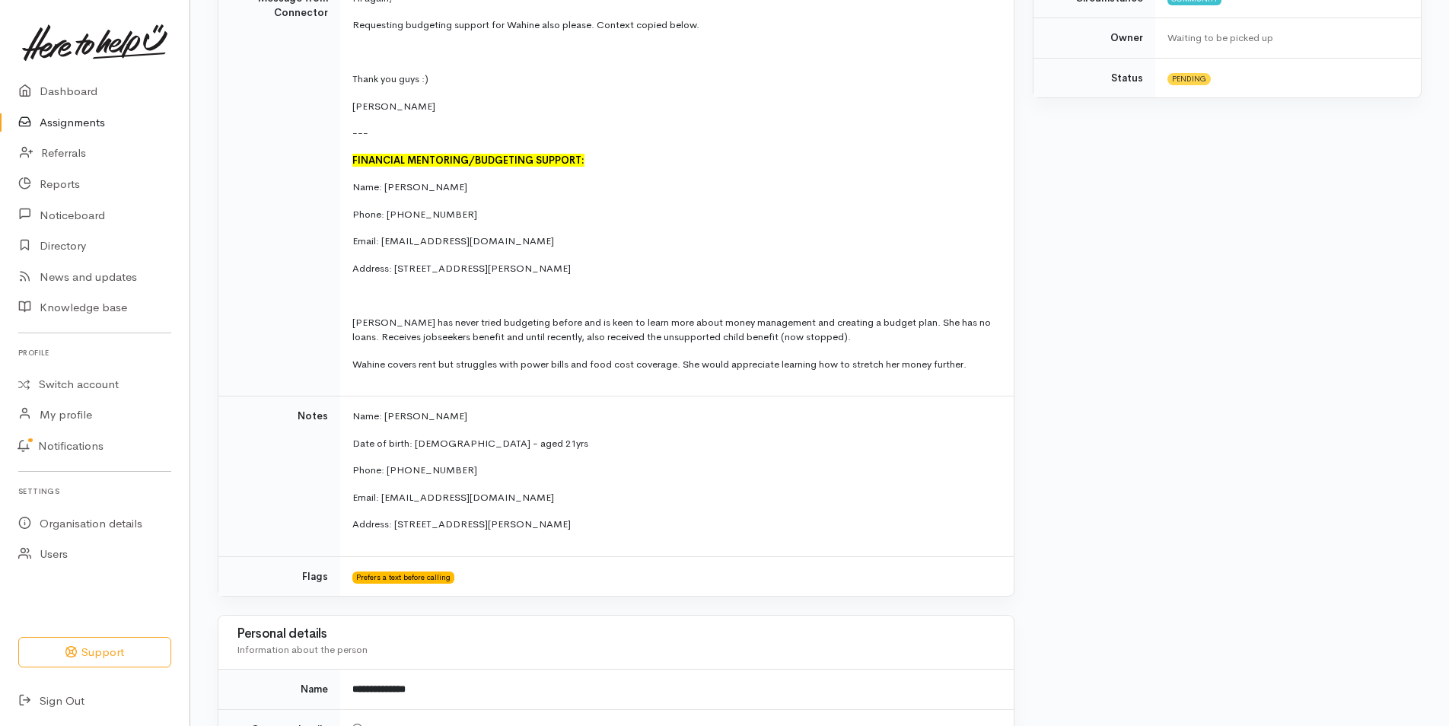
scroll to position [441, 0]
click at [1203, 557] on div "Status Received 15 Oct 2025 12:31PM Circumstance Community Owner Waiting to be …" at bounding box center [1227, 632] width 407 height 1498
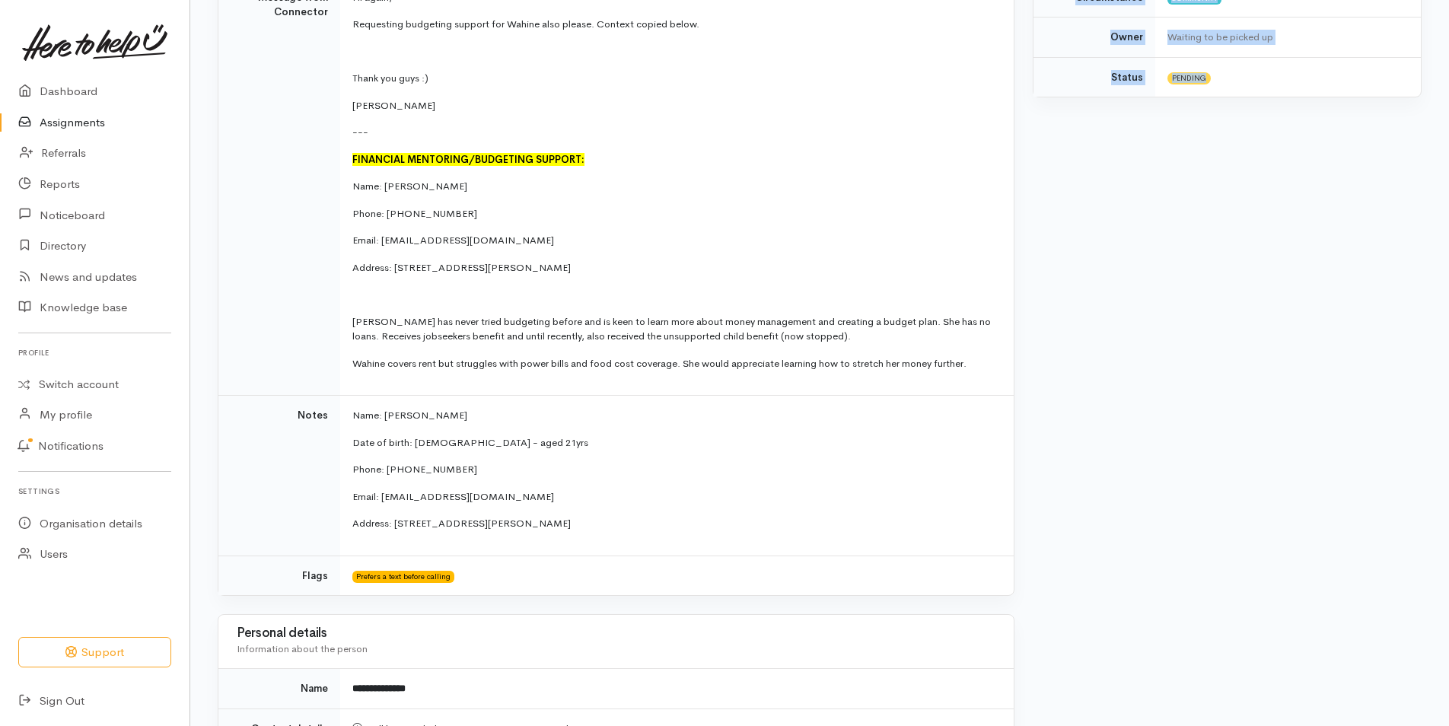
drag, startPoint x: 1203, startPoint y: 557, endPoint x: 1189, endPoint y: 523, distance: 36.9
click at [1189, 523] on div "Status Received 15 Oct 2025 12:31PM Circumstance Community Owner Waiting to be …" at bounding box center [1227, 632] width 407 height 1498
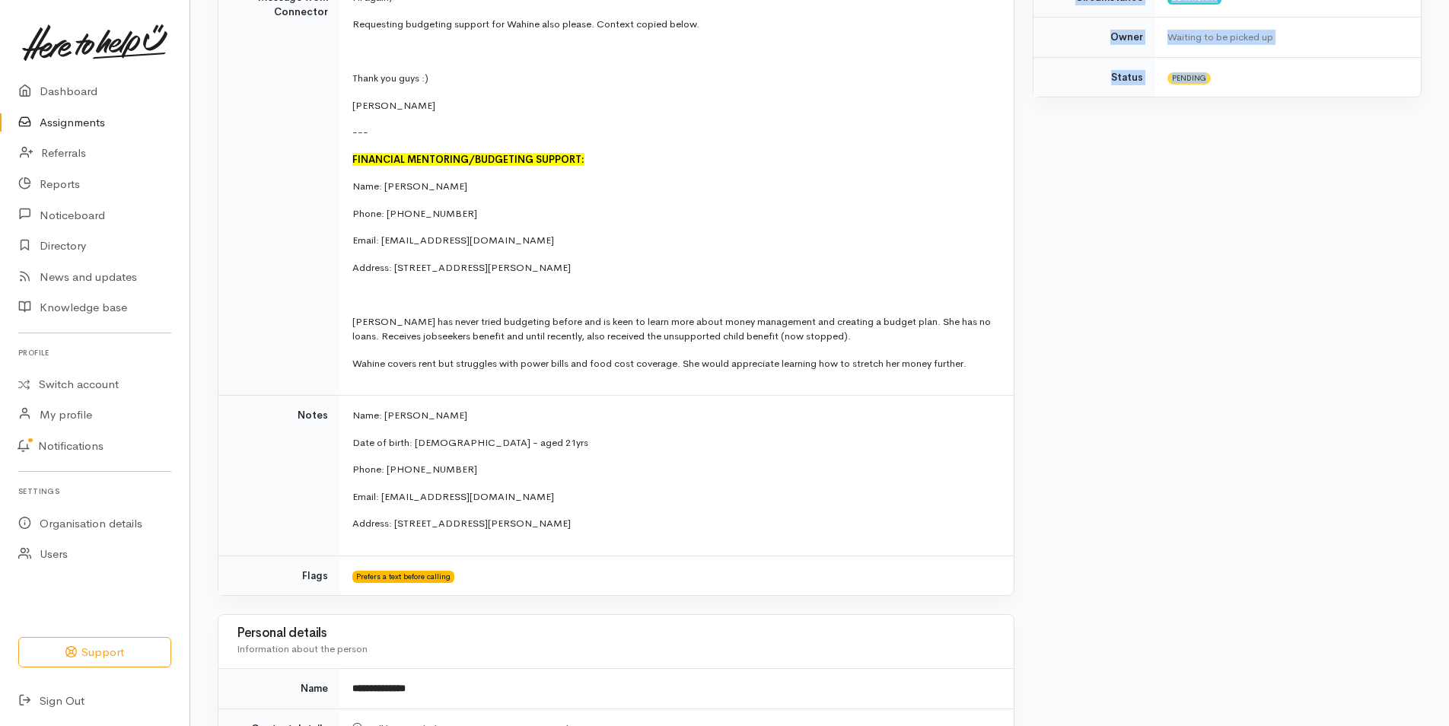
click at [1189, 523] on div "Status Received 15 Oct 2025 12:31PM Circumstance Community Owner Waiting to be …" at bounding box center [1227, 632] width 407 height 1498
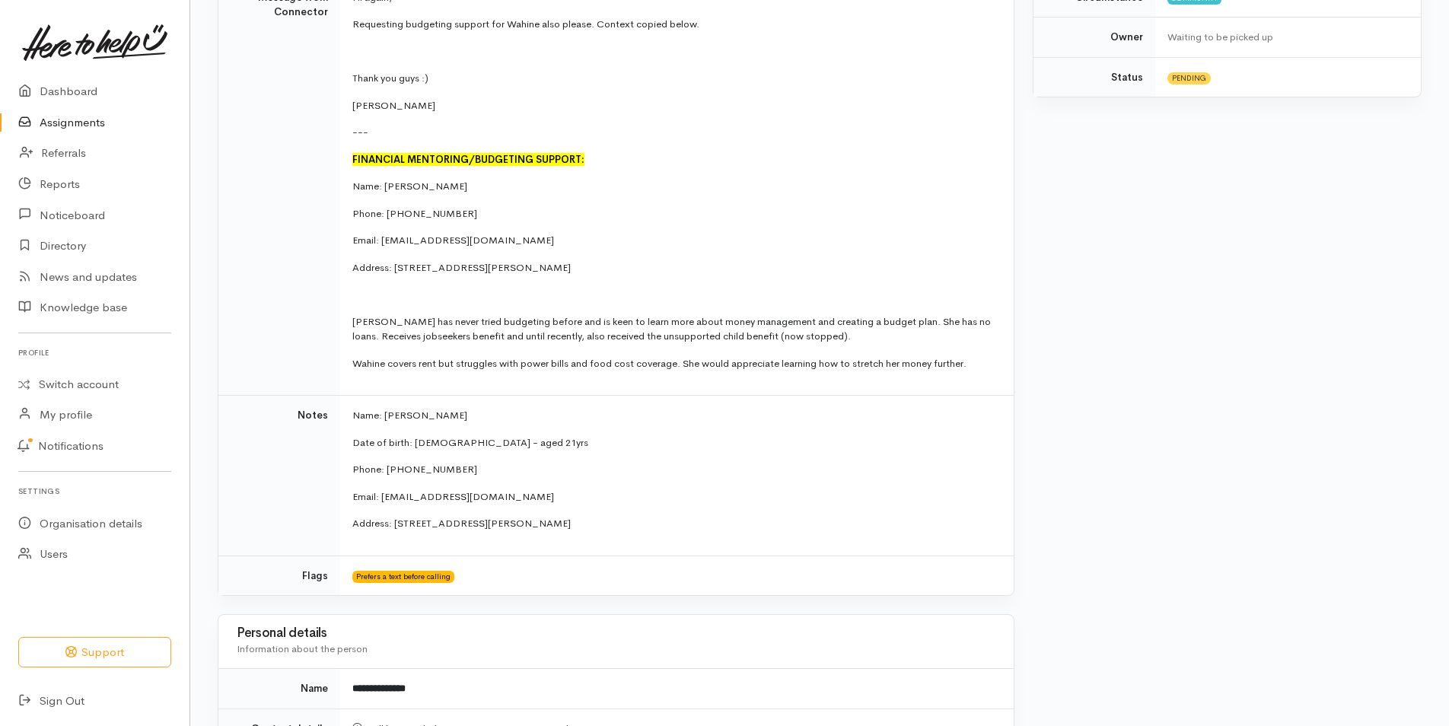
click at [1189, 523] on div "Status Received 15 Oct 2025 12:31PM Circumstance Community Owner Waiting to be …" at bounding box center [1227, 632] width 407 height 1498
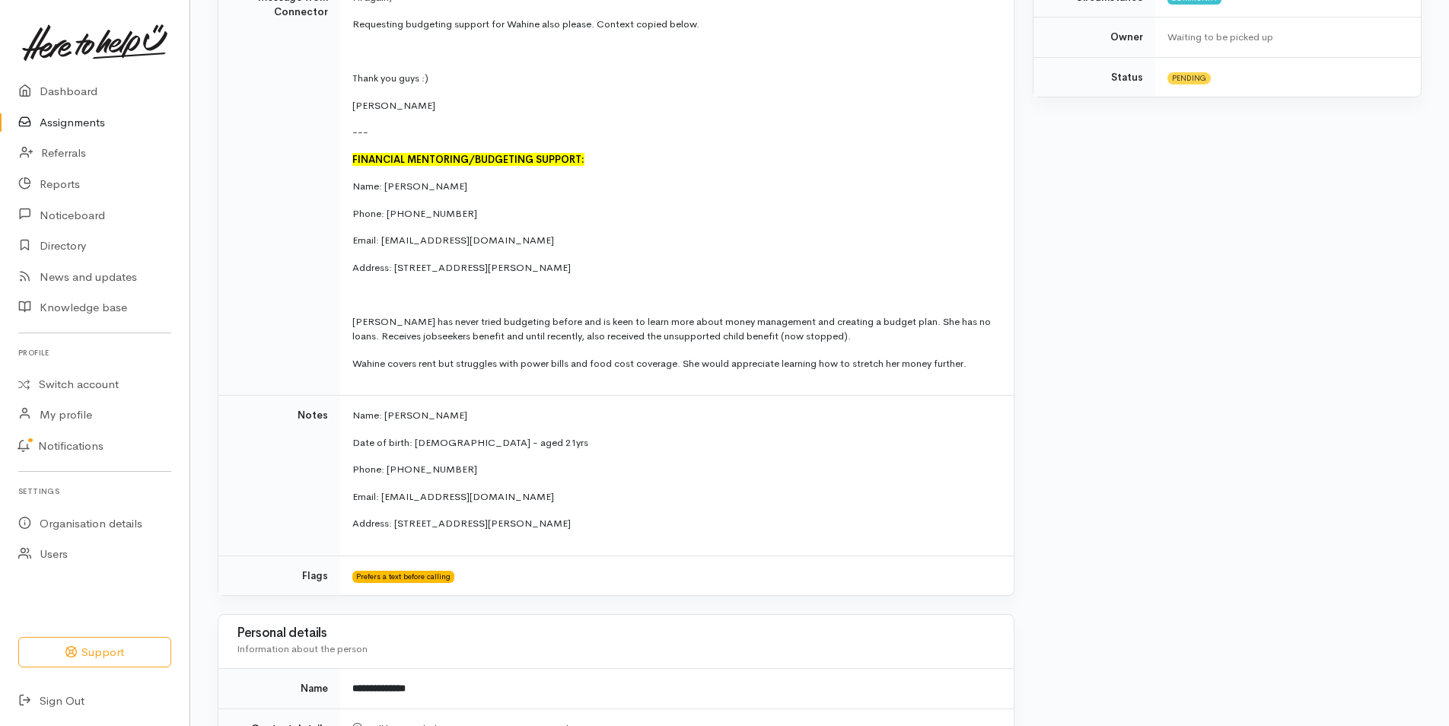
click at [1189, 523] on div "Status Received 15 Oct 2025 12:31PM Circumstance Community Owner Waiting to be …" at bounding box center [1227, 632] width 407 height 1498
drag, startPoint x: 1189, startPoint y: 523, endPoint x: 1206, endPoint y: 443, distance: 81.7
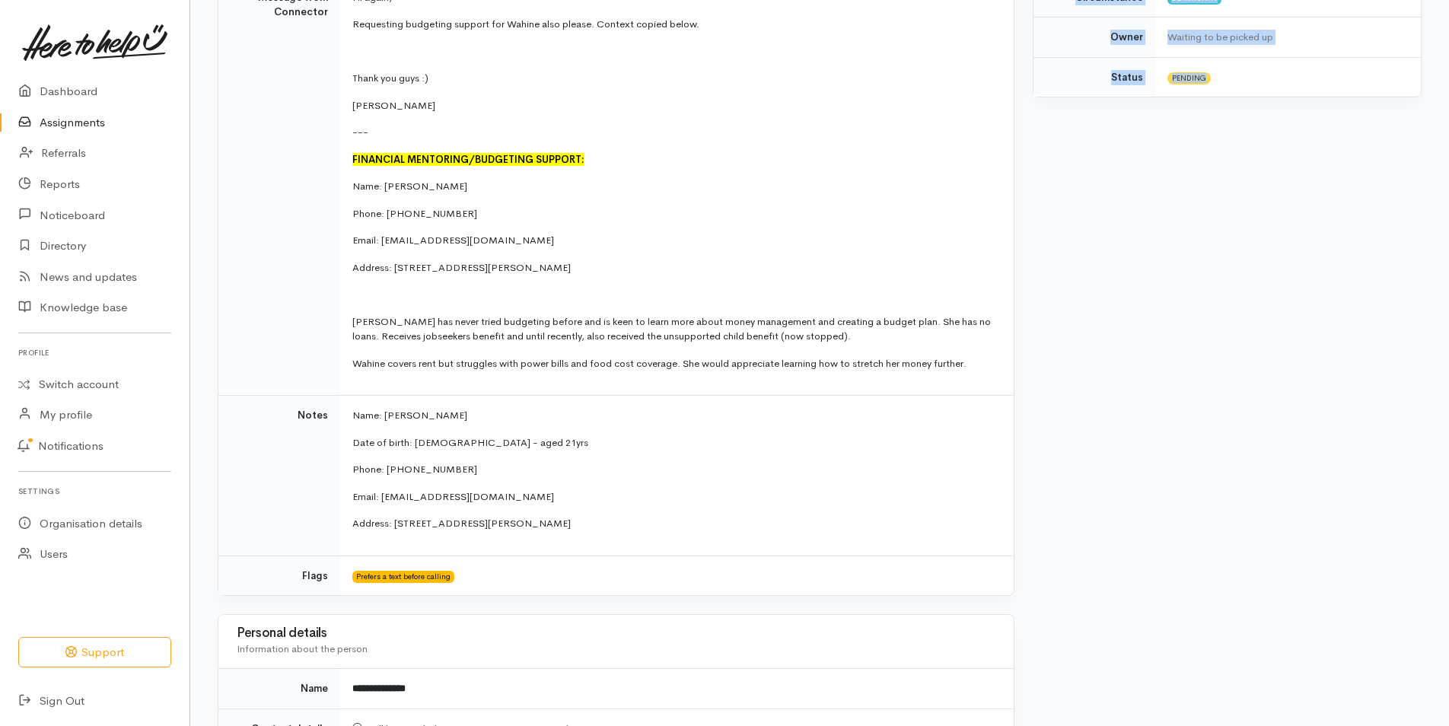
click at [1206, 443] on div "Status Received 15 Oct 2025 12:31PM Circumstance Community Owner Waiting to be …" at bounding box center [1227, 632] width 407 height 1498
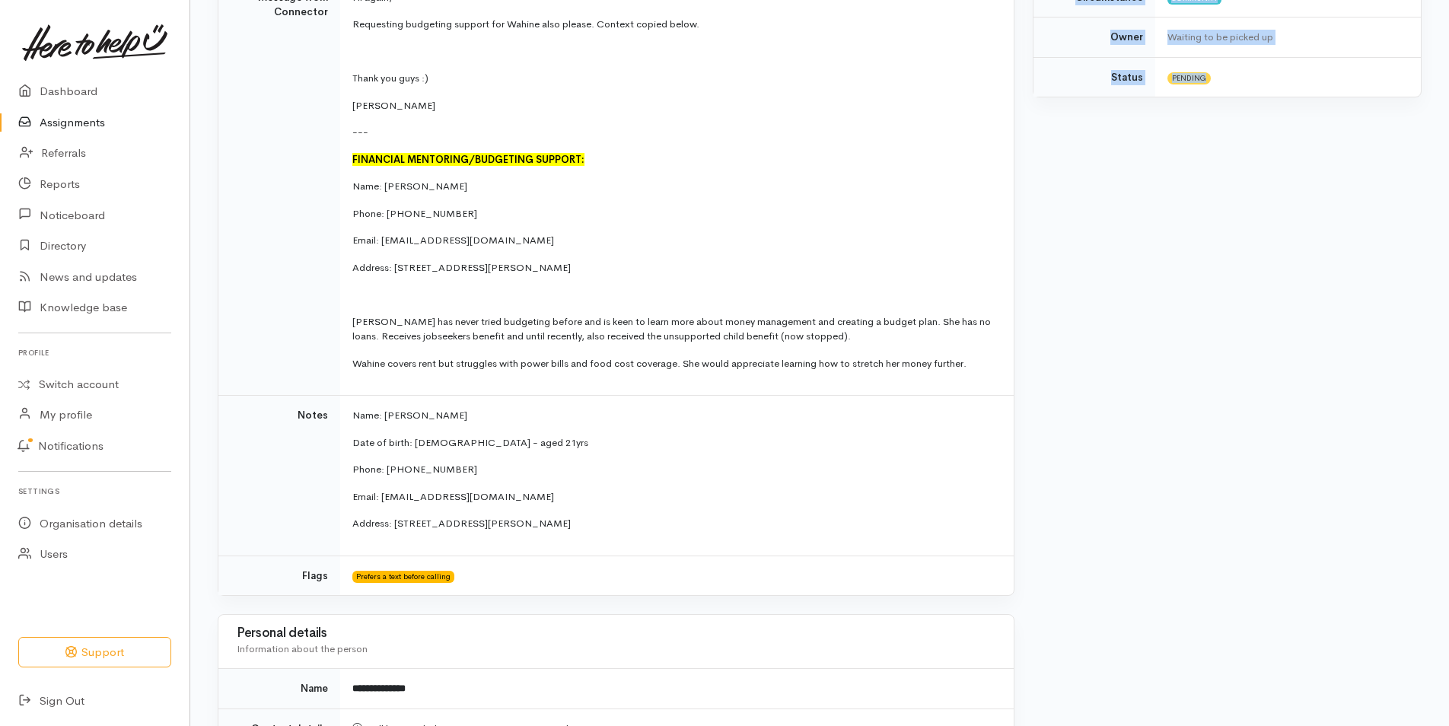
click at [1206, 443] on div "Status Received 15 Oct 2025 12:31PM Circumstance Community Owner Waiting to be …" at bounding box center [1227, 632] width 407 height 1498
click at [1220, 370] on div "Status Received 15 Oct 2025 12:31PM Circumstance Community Owner Waiting to be …" at bounding box center [1227, 632] width 407 height 1498
click at [1202, 372] on div "Status Received 15 Oct 2025 12:31PM Circumstance Community Owner Waiting to be …" at bounding box center [1227, 632] width 407 height 1498
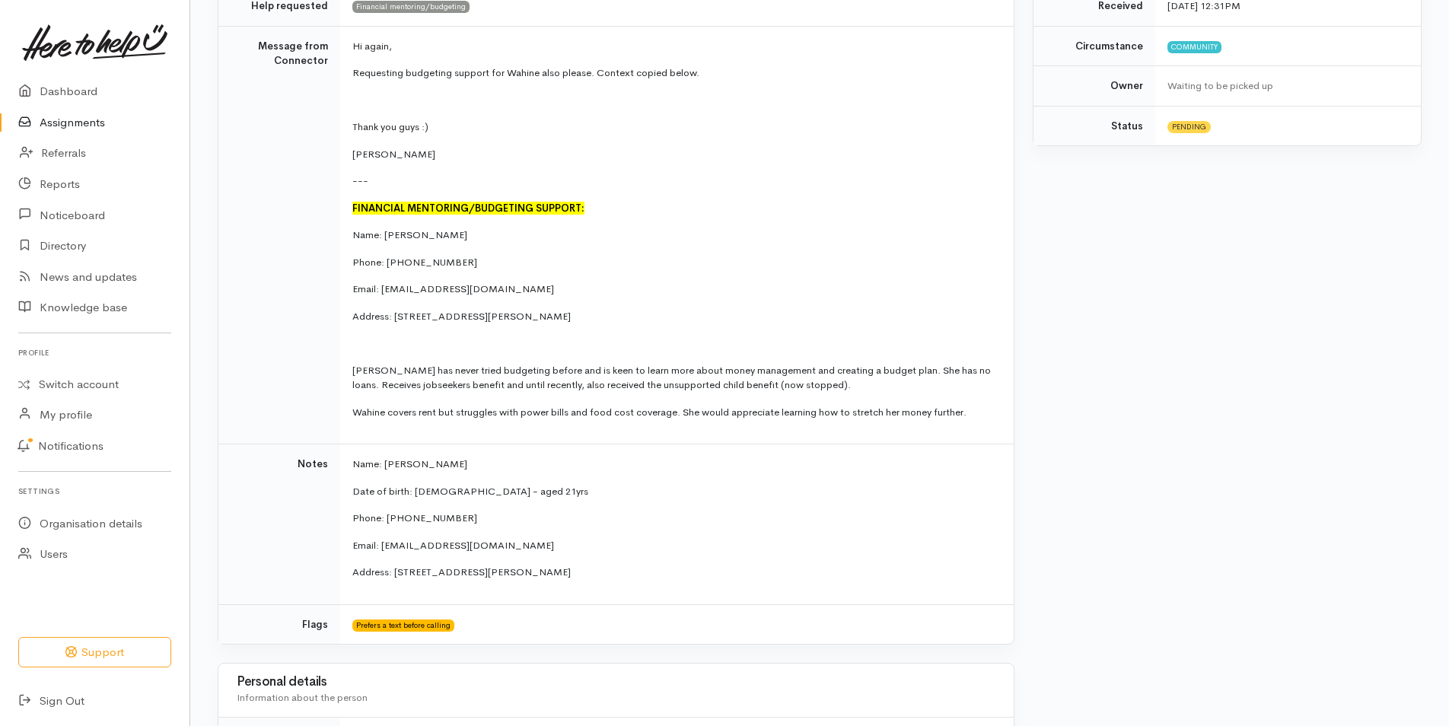
scroll to position [387, 0]
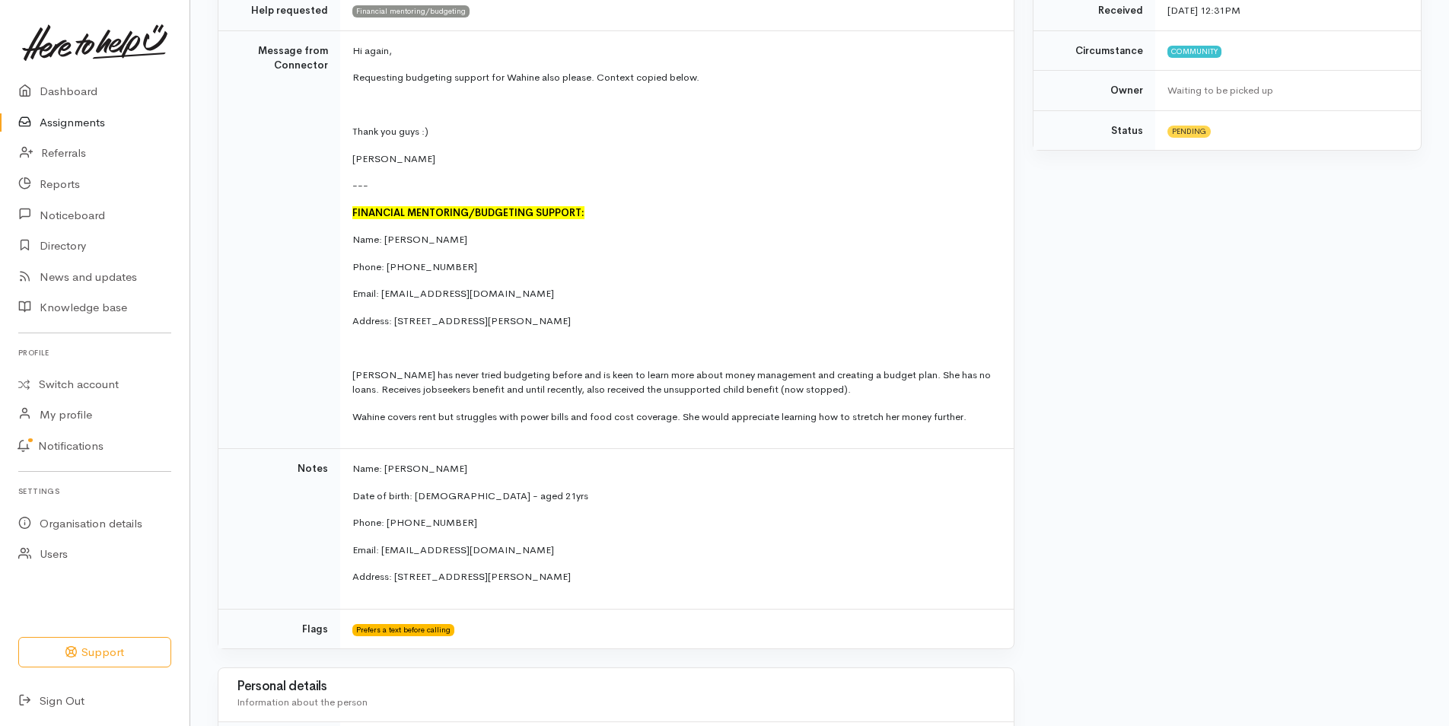
click at [1287, 56] on td "Community" at bounding box center [1289, 50] width 266 height 40
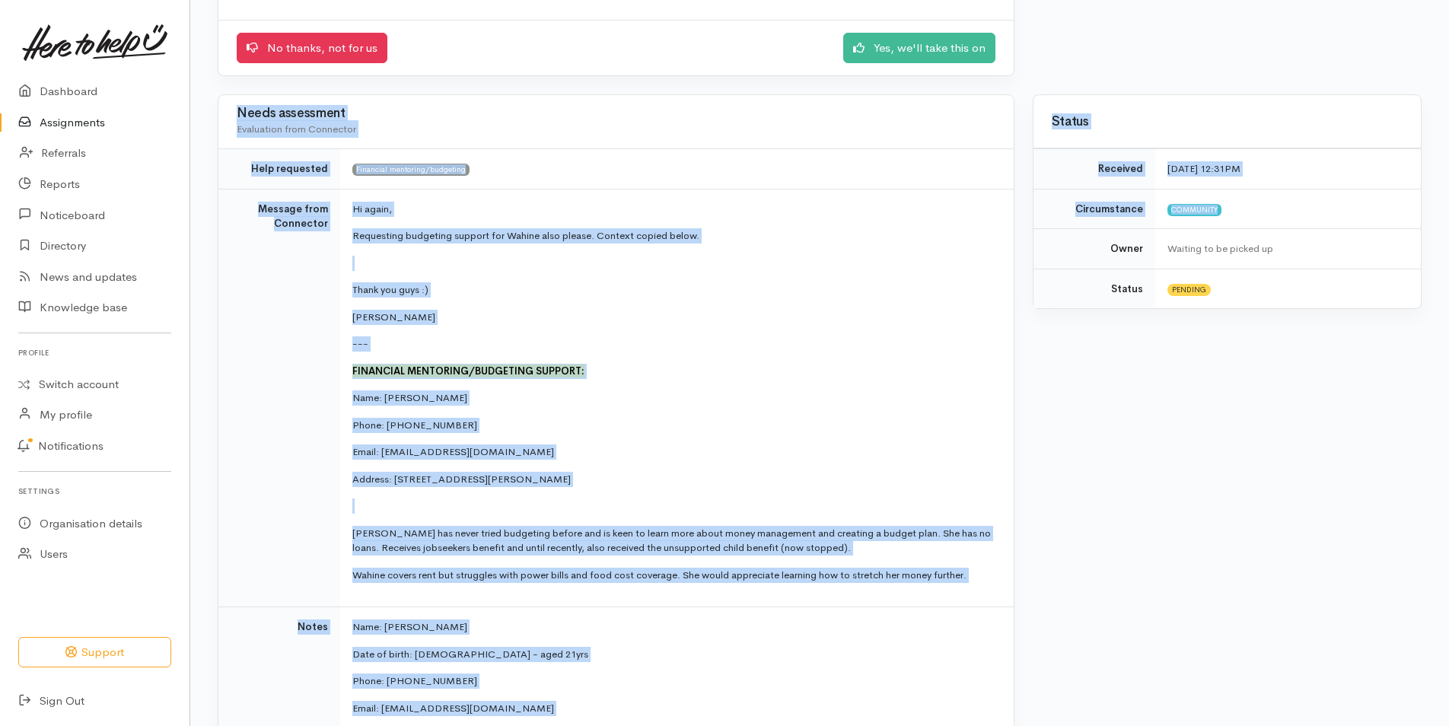
drag, startPoint x: 1287, startPoint y: 56, endPoint x: 1300, endPoint y: -1, distance: 58.0
click at [1300, 0] on html "Support Your 'Here to help u' liaison Your contact within the 'Here to help u' …" at bounding box center [724, 134] width 1449 height 726
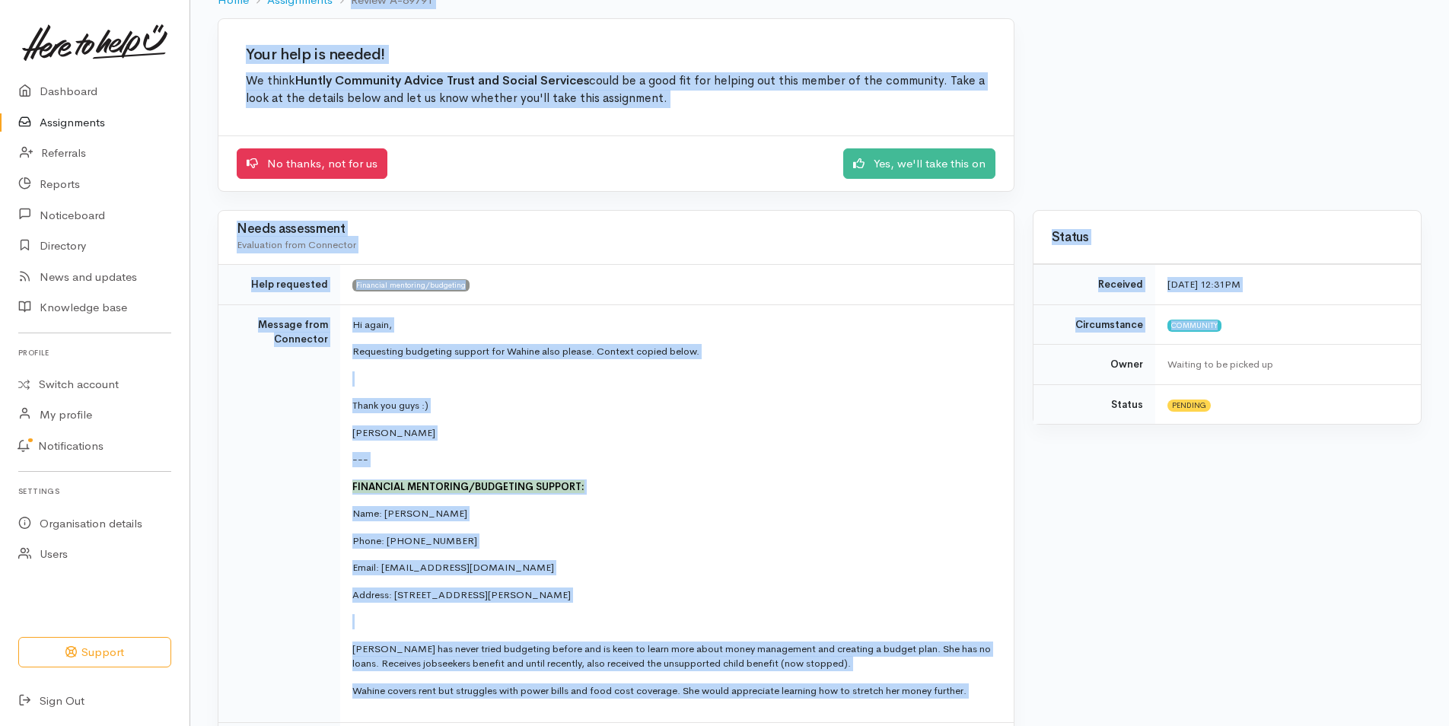
click at [1116, 108] on div "Your help is needed! We think Huntly Community Advice Trust and Social Services…" at bounding box center [820, 114] width 1223 height 193
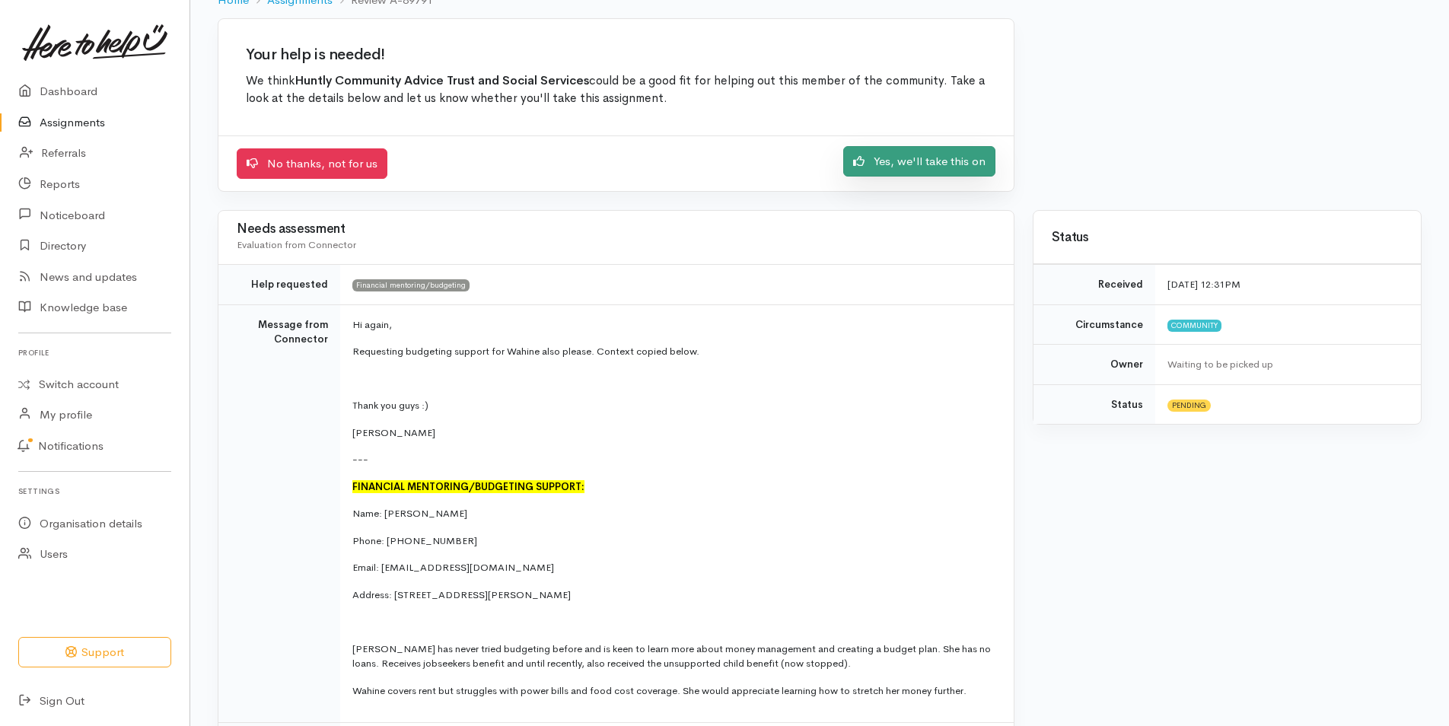
click at [914, 167] on link "Yes, we'll take this on" at bounding box center [919, 161] width 152 height 31
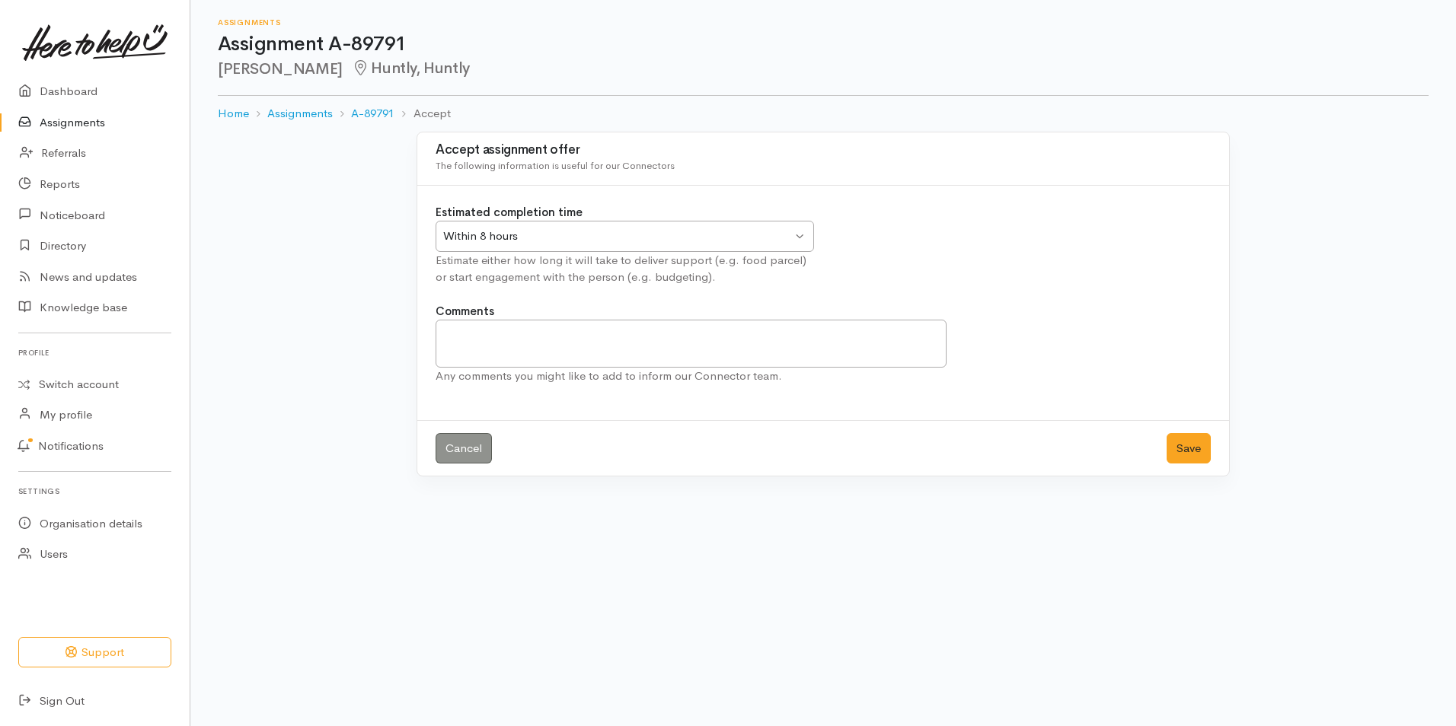
click at [802, 233] on div "Within 8 hours Within 8 hours" at bounding box center [624, 236] width 378 height 31
click at [457, 349] on textarea "Comments" at bounding box center [690, 344] width 511 height 48
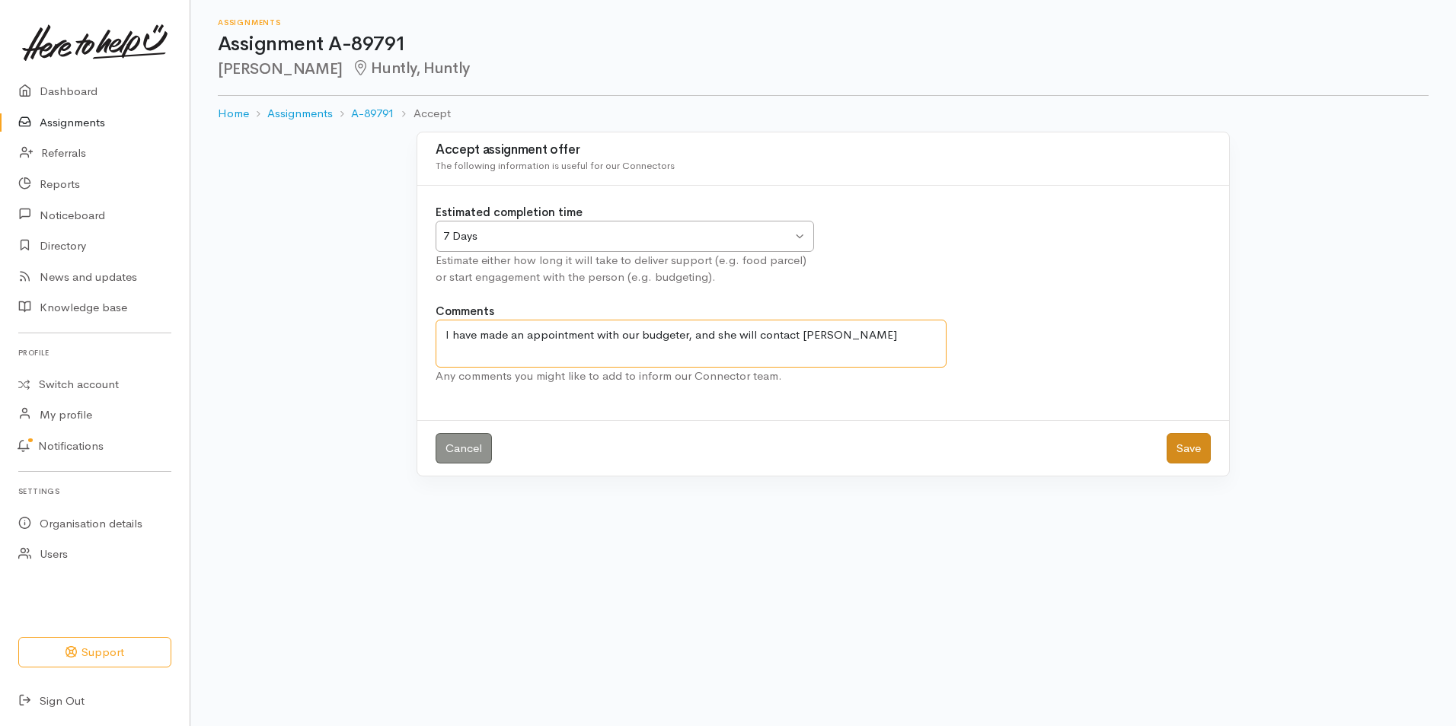
type textarea "I have made an appointment with our budgeter, and she will contact Wahine"
click at [1199, 445] on button "Save" at bounding box center [1188, 448] width 44 height 31
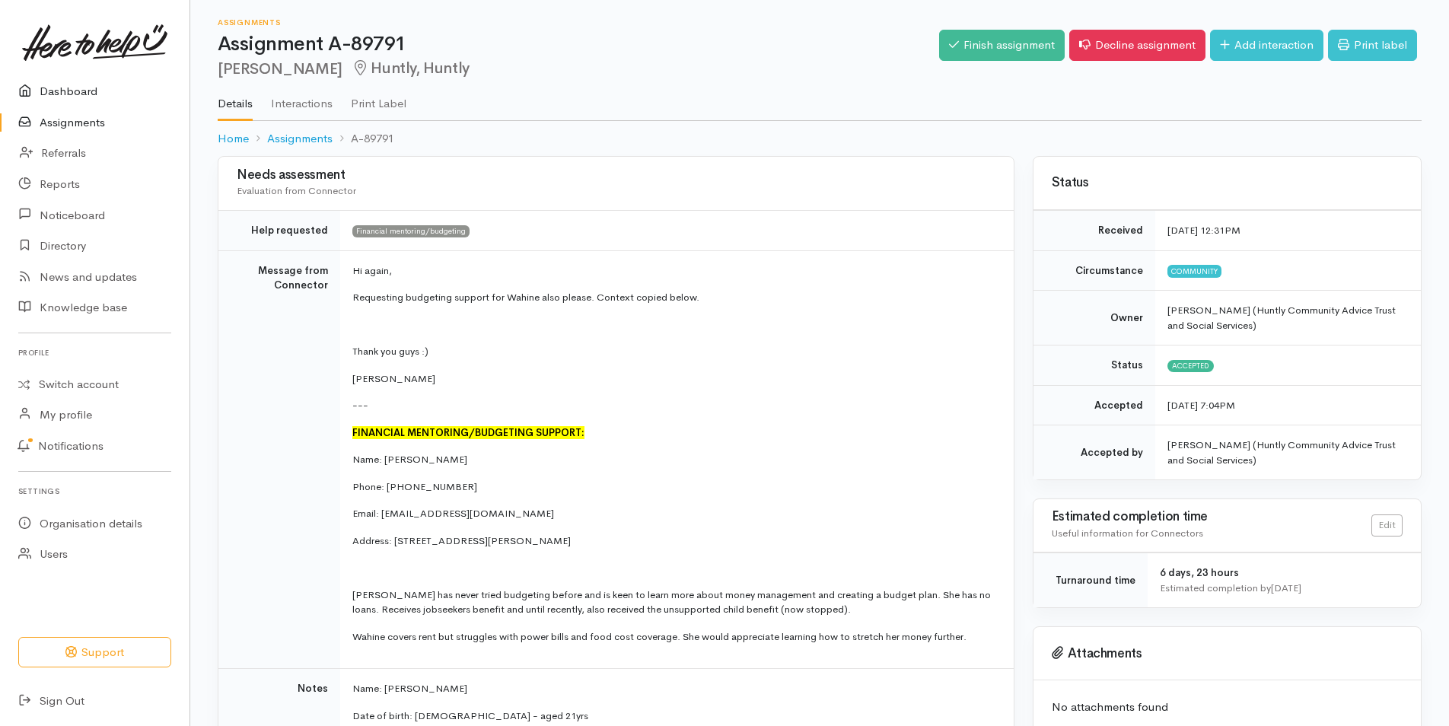
click at [89, 84] on link "Dashboard" at bounding box center [95, 91] width 190 height 31
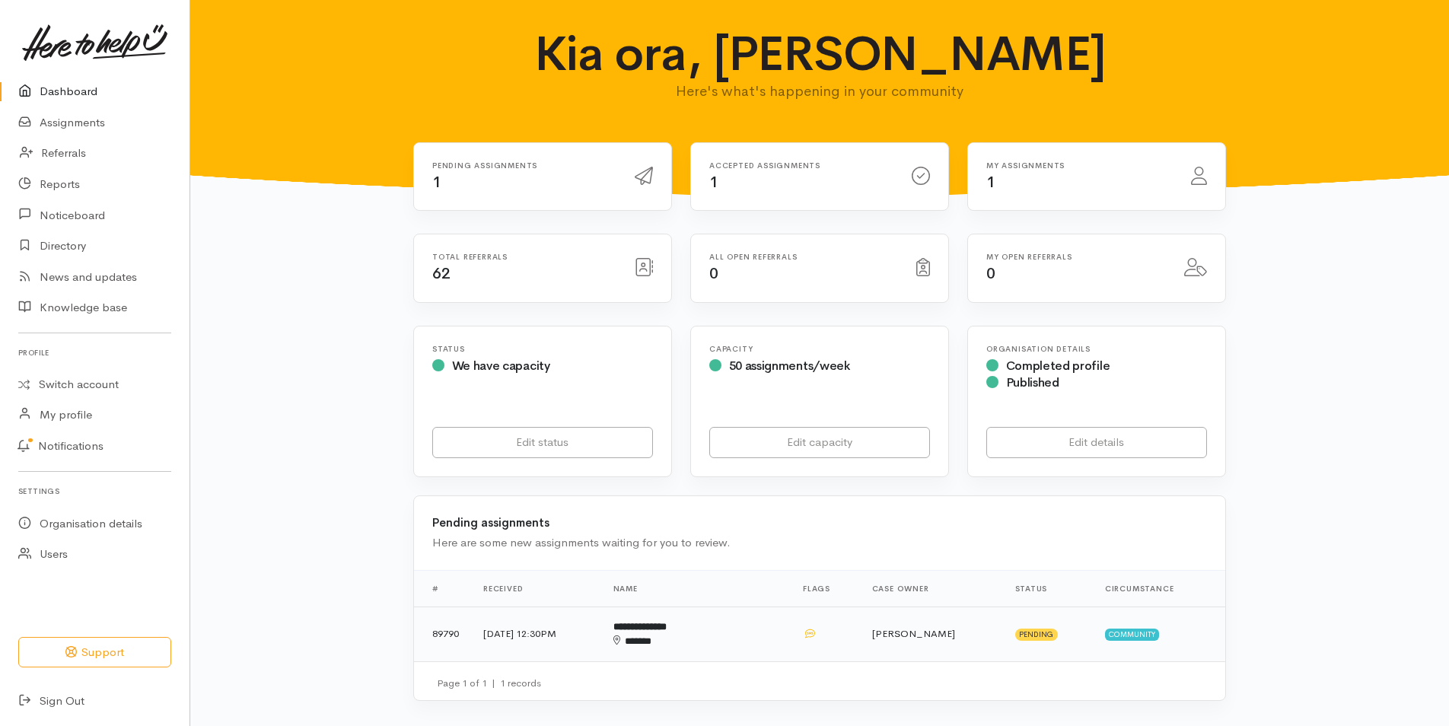
click at [667, 627] on b "**********" at bounding box center [640, 627] width 53 height 10
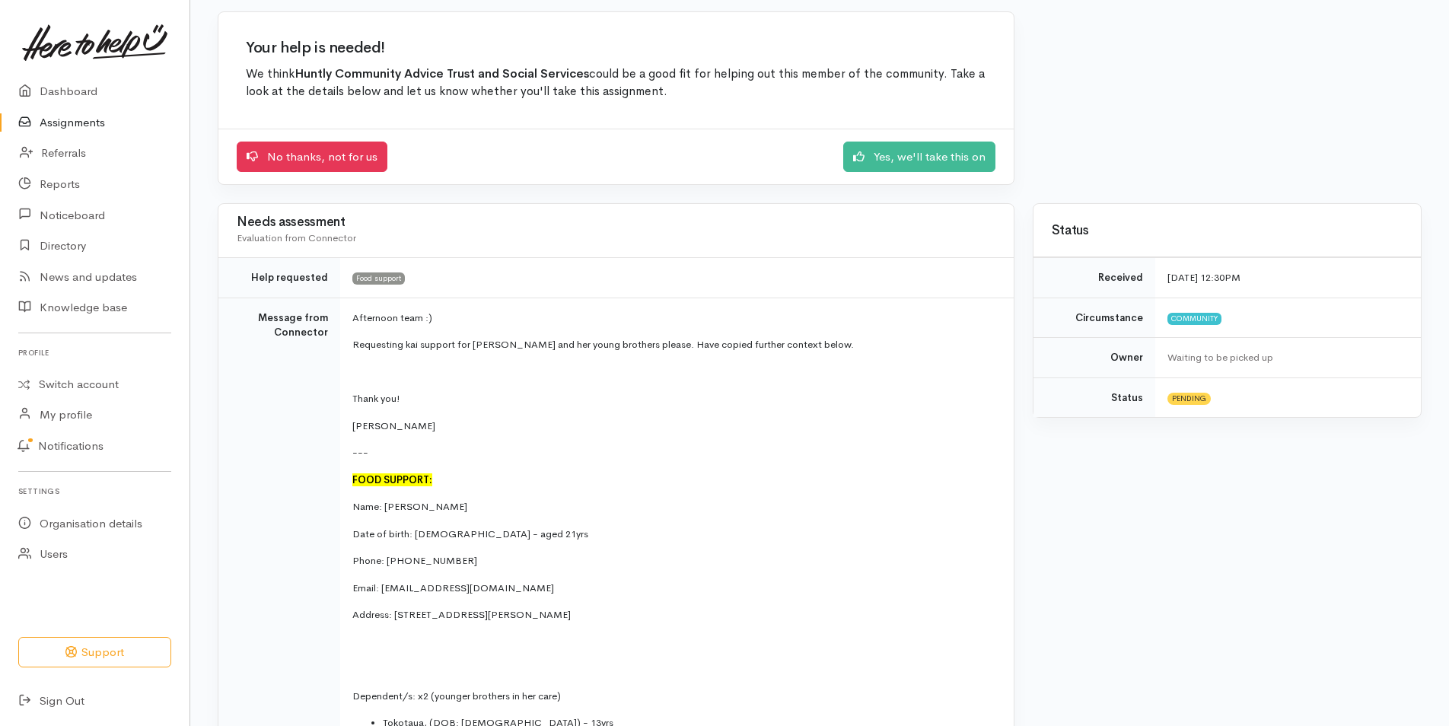
scroll to position [64, 0]
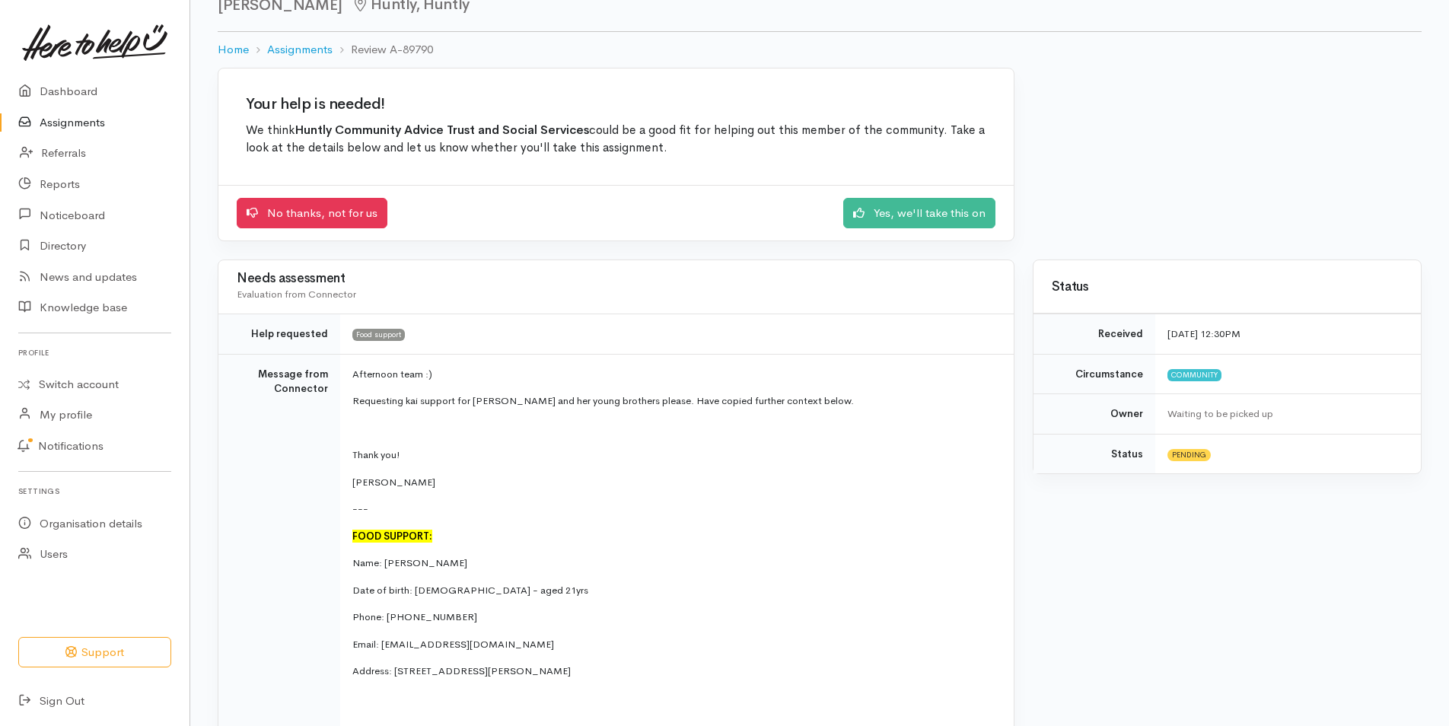
click at [1414, 234] on div "Your help is needed! We think Huntly Community Advice Trust and Social Services…" at bounding box center [820, 164] width 1223 height 193
click at [910, 208] on link "Yes, we'll take this on" at bounding box center [919, 211] width 152 height 31
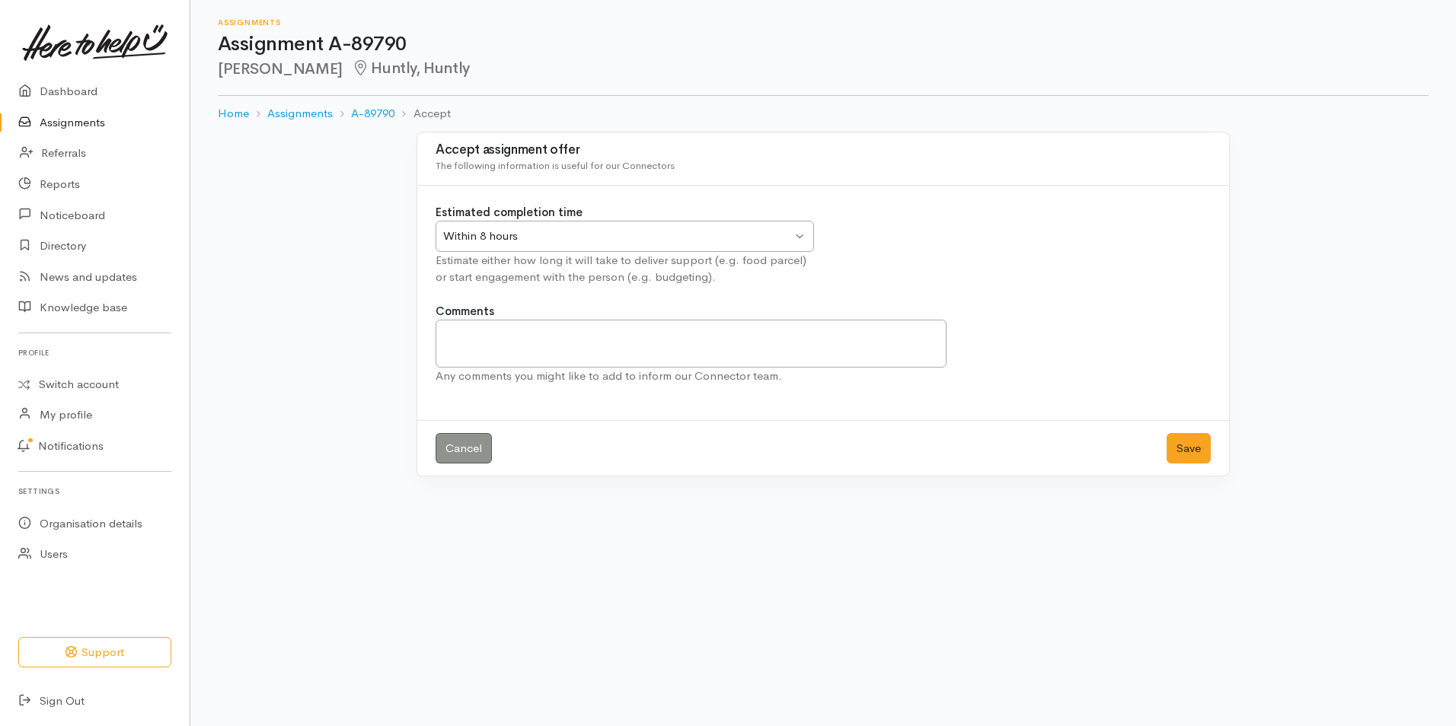
click at [797, 235] on div "Within 8 hours Within 8 hours" at bounding box center [624, 236] width 378 height 31
click at [1181, 458] on button "Save" at bounding box center [1188, 448] width 44 height 31
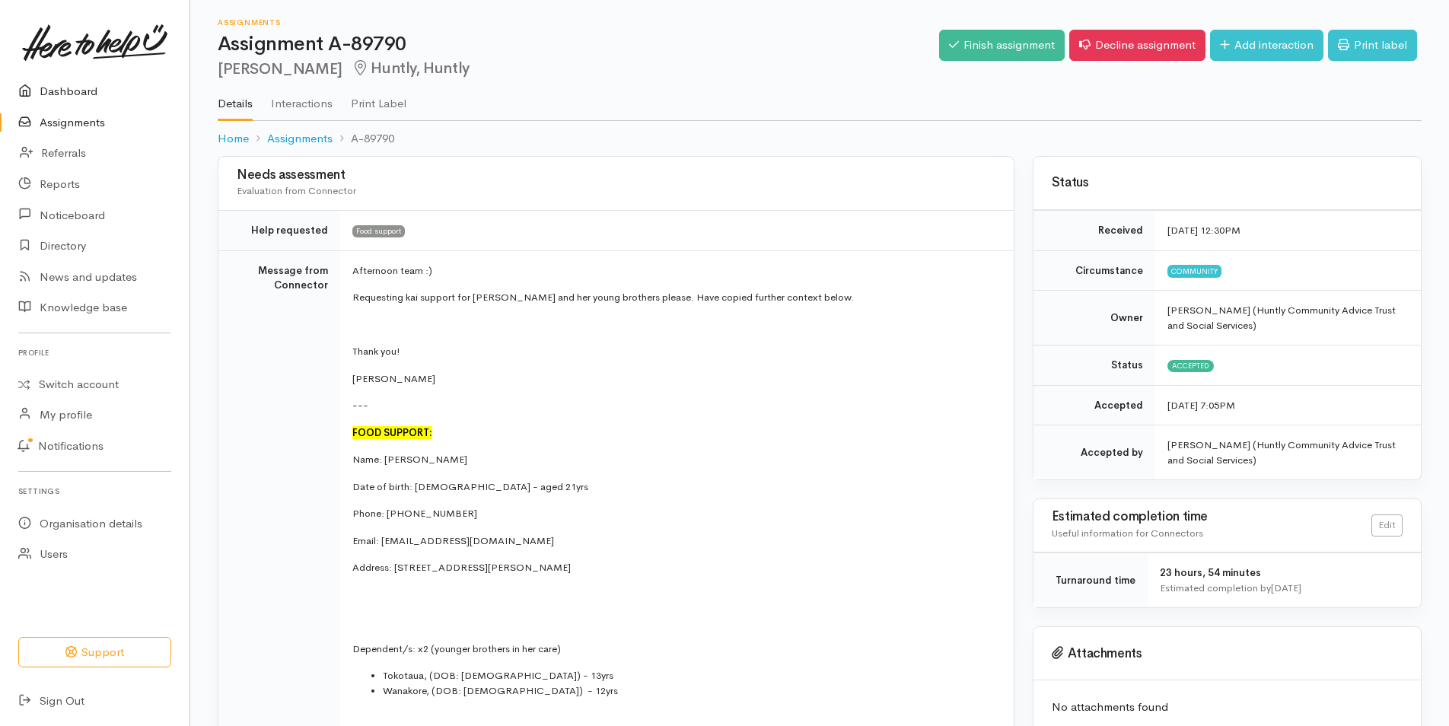
click at [77, 96] on link "Dashboard" at bounding box center [95, 91] width 190 height 31
